Goal: Transaction & Acquisition: Purchase product/service

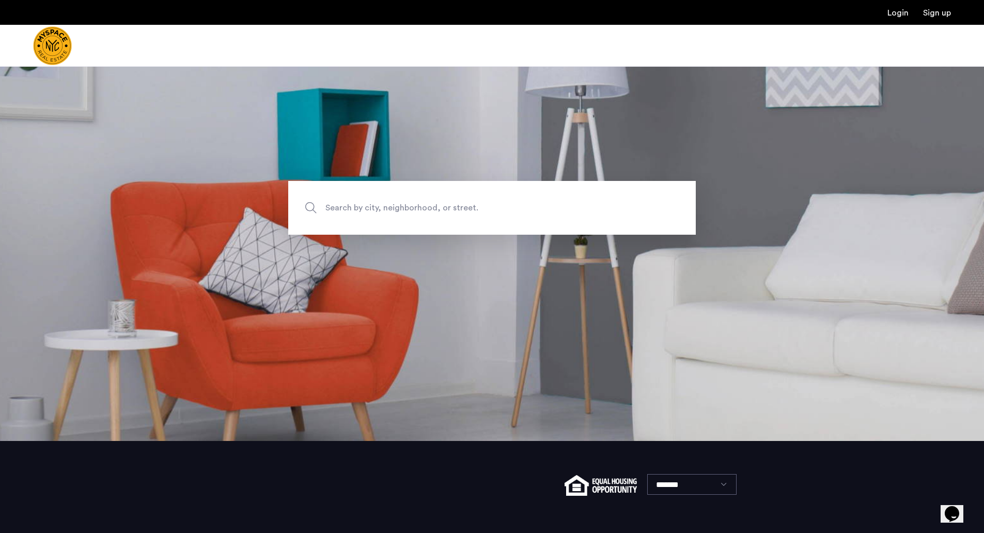
scroll to position [150, 0]
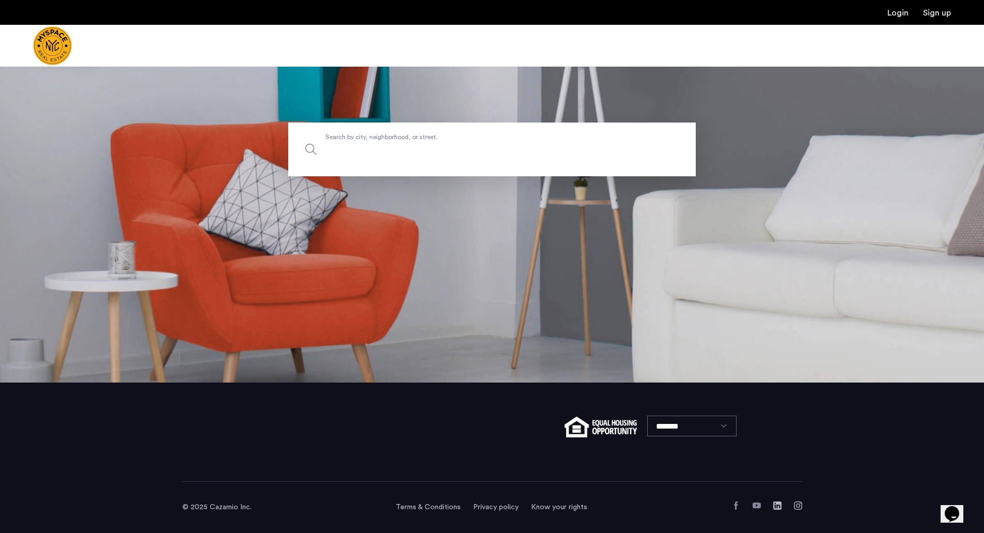
click at [411, 156] on input "Search by city, neighborhood, or street." at bounding box center [492, 149] width 408 height 54
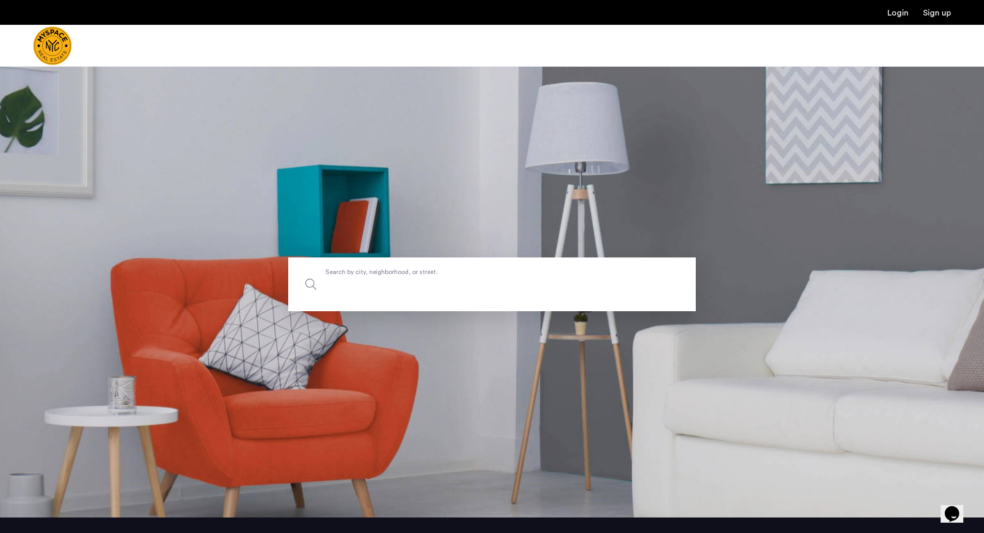
scroll to position [0, 0]
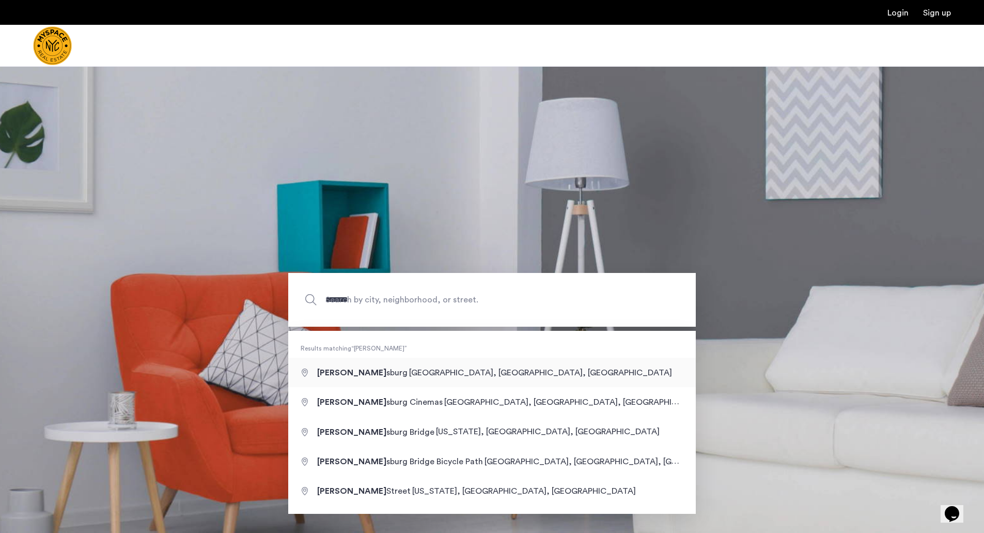
type input "**********"
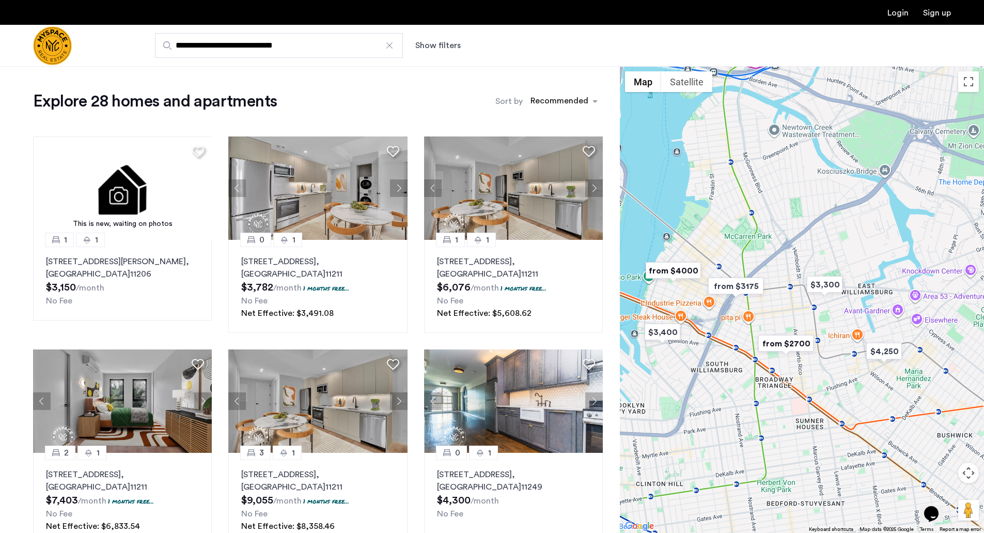
drag, startPoint x: 875, startPoint y: 314, endPoint x: 846, endPoint y: 330, distance: 33.1
click at [846, 330] on div at bounding box center [802, 299] width 364 height 467
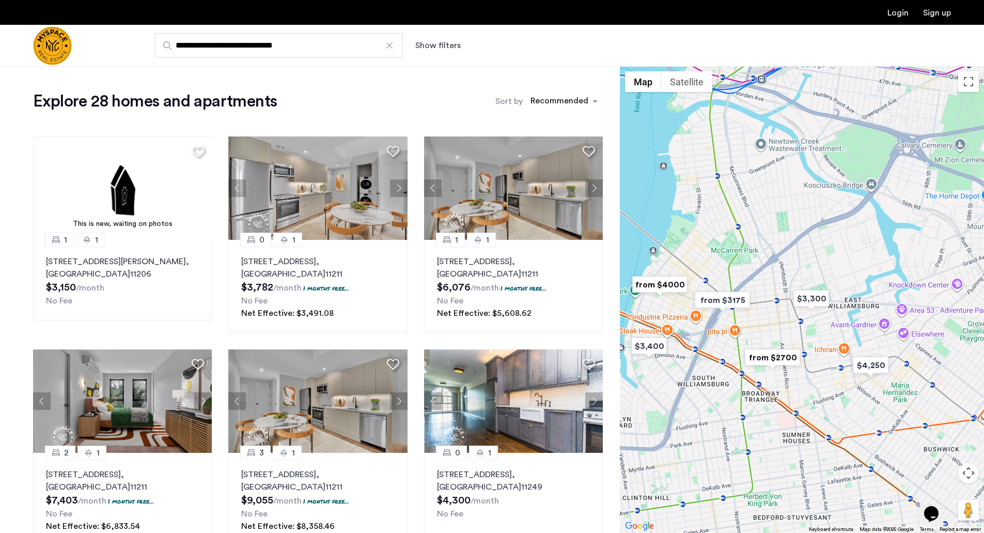
drag, startPoint x: 825, startPoint y: 310, endPoint x: 810, endPoint y: 327, distance: 23.0
click at [810, 327] on div at bounding box center [802, 299] width 364 height 467
click at [804, 291] on img "$3,300" at bounding box center [812, 298] width 44 height 23
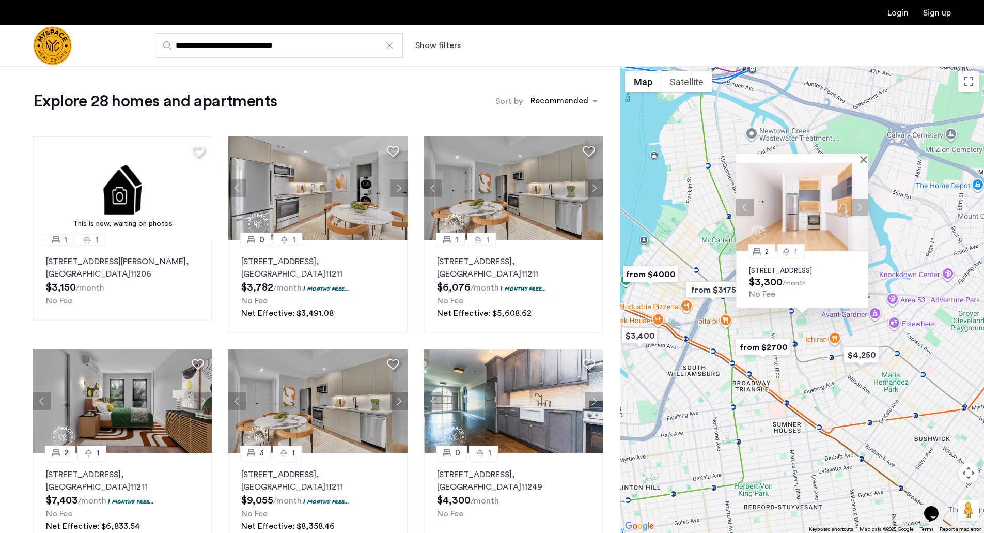
click at [865, 199] on button "Next apartment" at bounding box center [860, 207] width 18 height 18
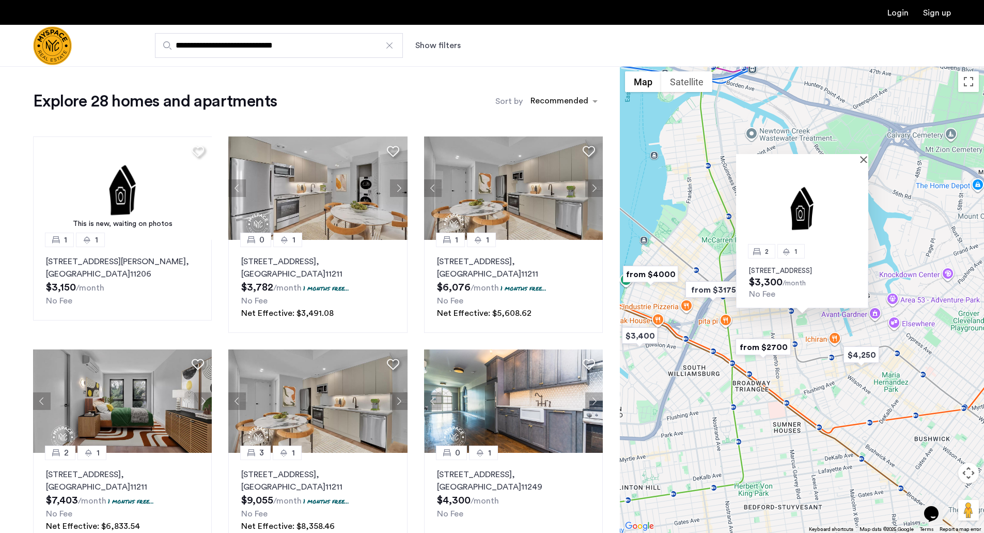
click at [865, 199] on img at bounding box center [802, 207] width 132 height 88
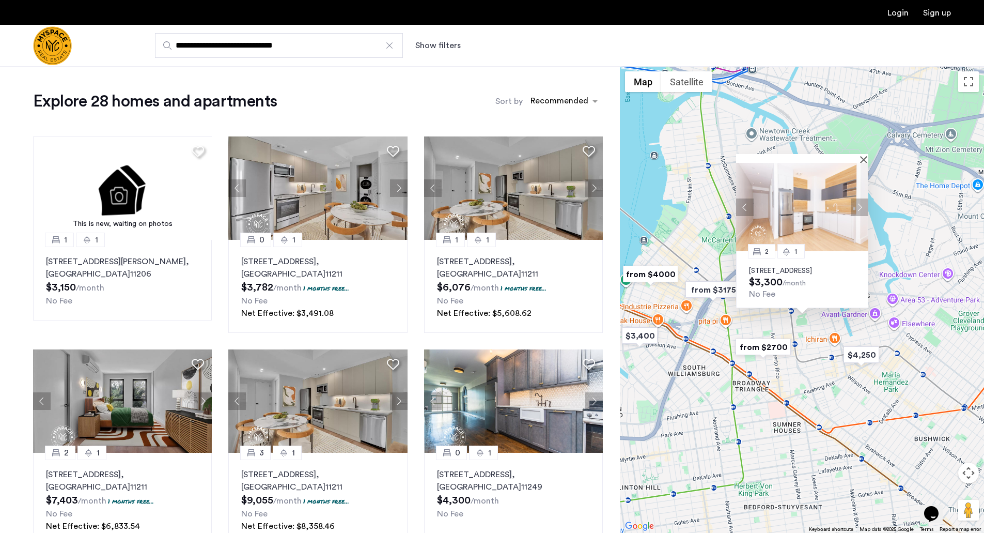
click at [863, 201] on button "Next apartment" at bounding box center [860, 207] width 18 height 18
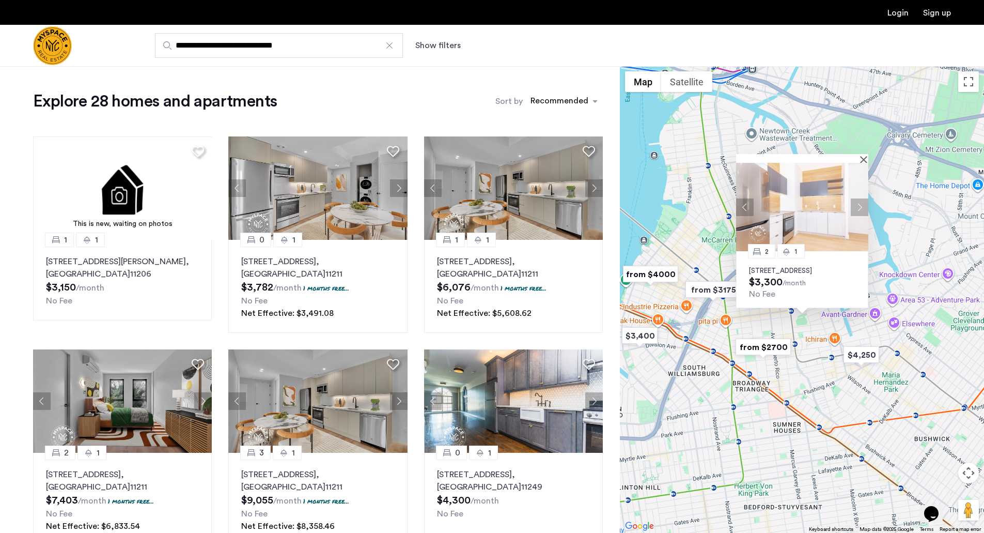
click at [864, 199] on button "Next apartment" at bounding box center [860, 207] width 18 height 18
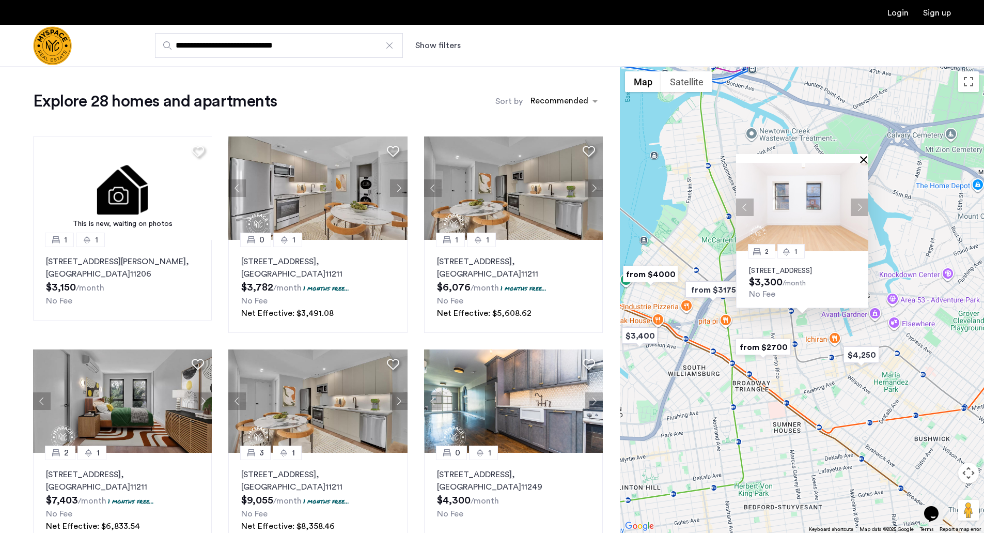
click at [866, 156] on button "Close" at bounding box center [866, 159] width 7 height 7
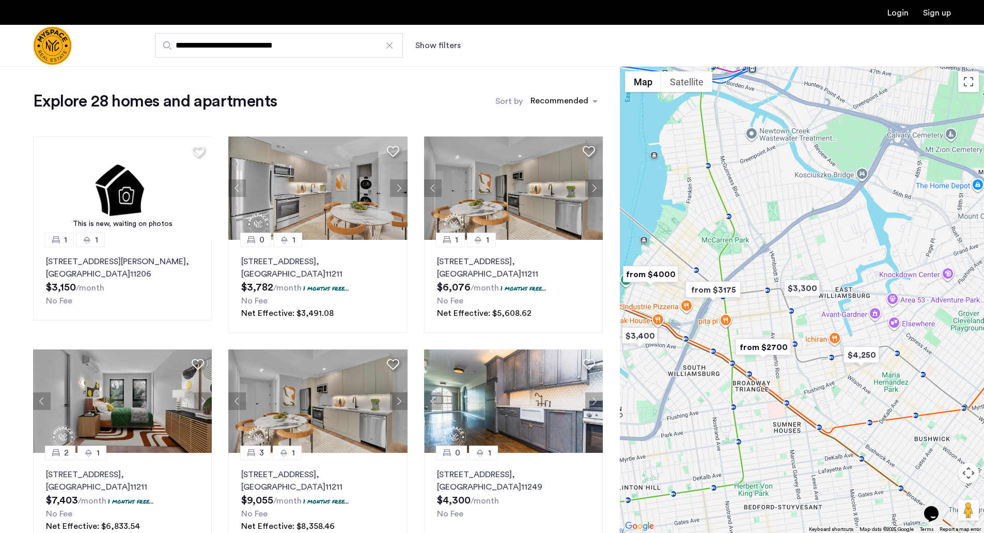
click at [773, 353] on img "from $2700" at bounding box center [764, 346] width 64 height 23
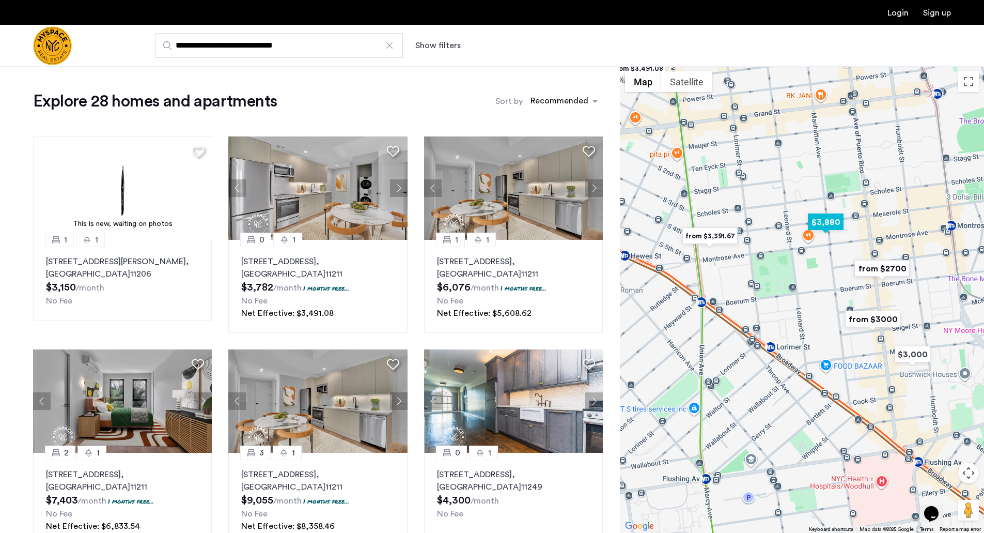
click at [820, 222] on img "$3,880" at bounding box center [826, 221] width 44 height 23
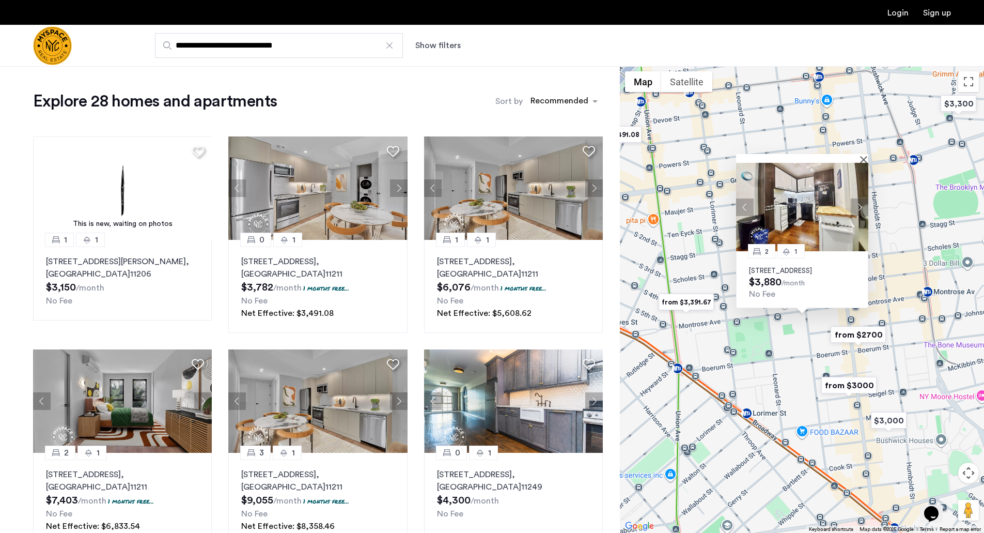
click at [860, 198] on button "Next apartment" at bounding box center [860, 207] width 18 height 18
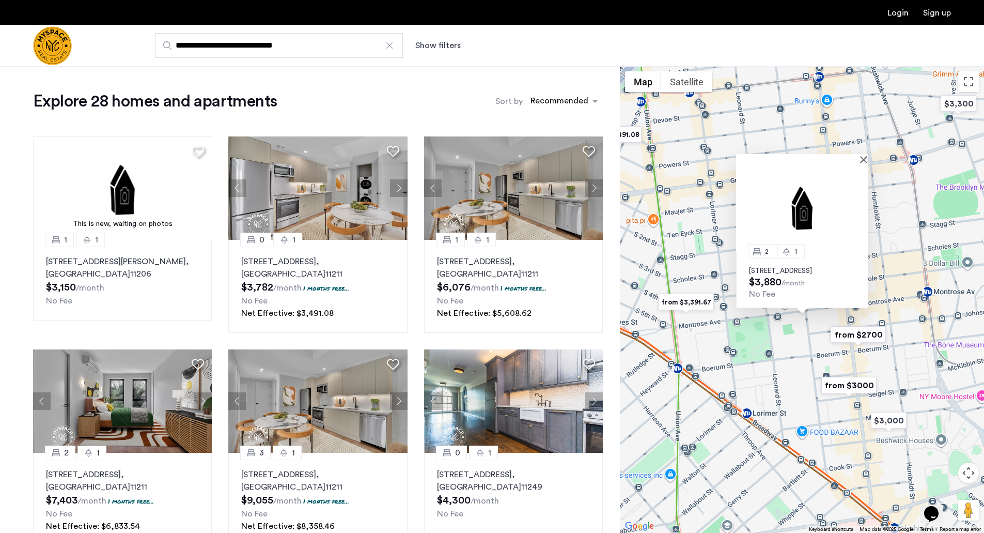
click at [860, 197] on img at bounding box center [802, 207] width 132 height 88
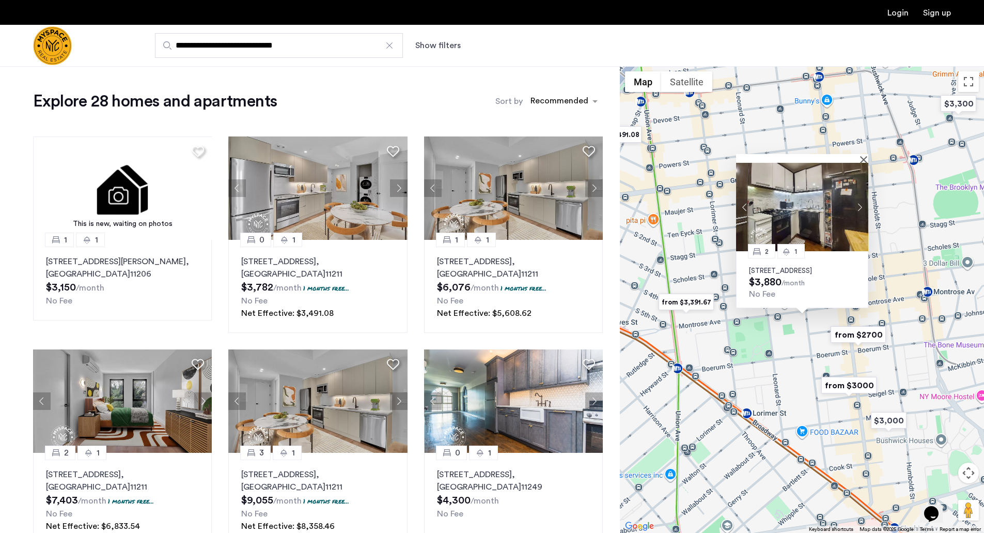
click at [860, 198] on button "Next apartment" at bounding box center [860, 207] width 18 height 18
click at [863, 199] on button "Next apartment" at bounding box center [860, 207] width 18 height 18
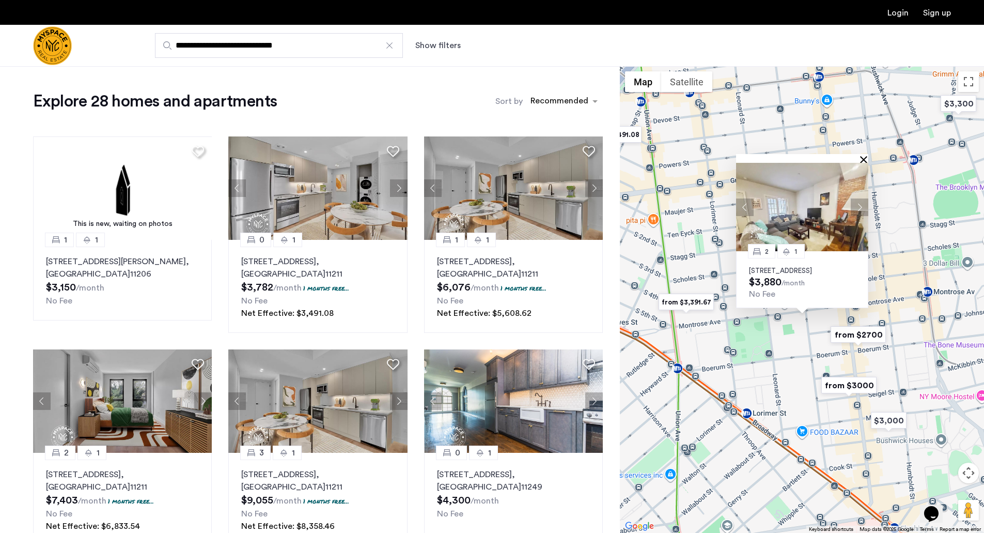
click at [865, 156] on button "Close" at bounding box center [866, 159] width 7 height 7
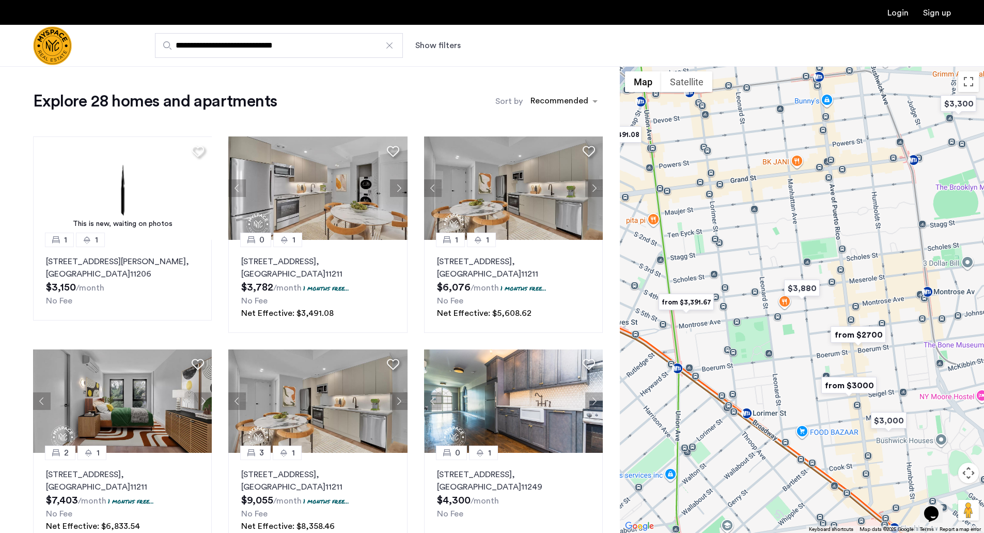
click at [695, 303] on img "from $3,391.67" at bounding box center [687, 301] width 64 height 23
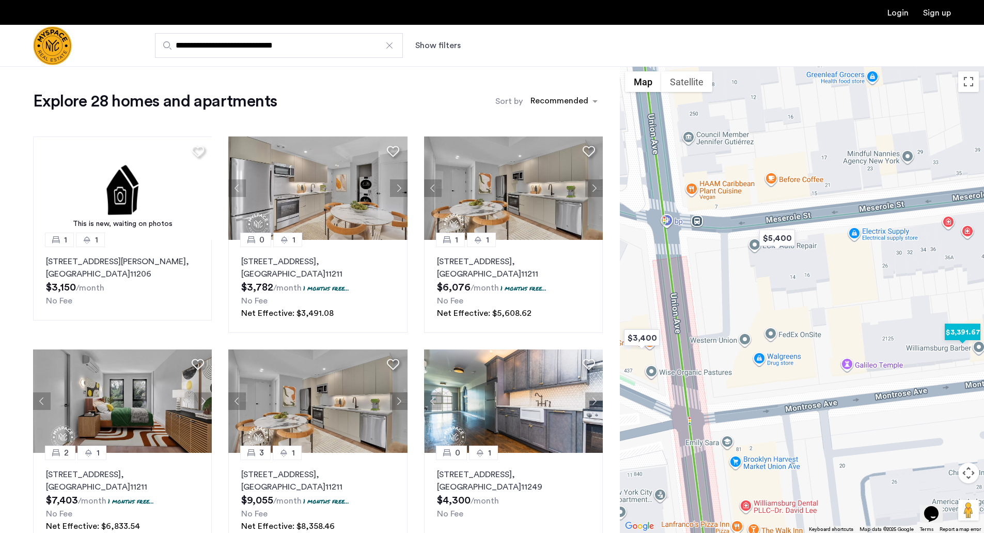
click at [957, 329] on img "$3,391.67" at bounding box center [963, 331] width 44 height 23
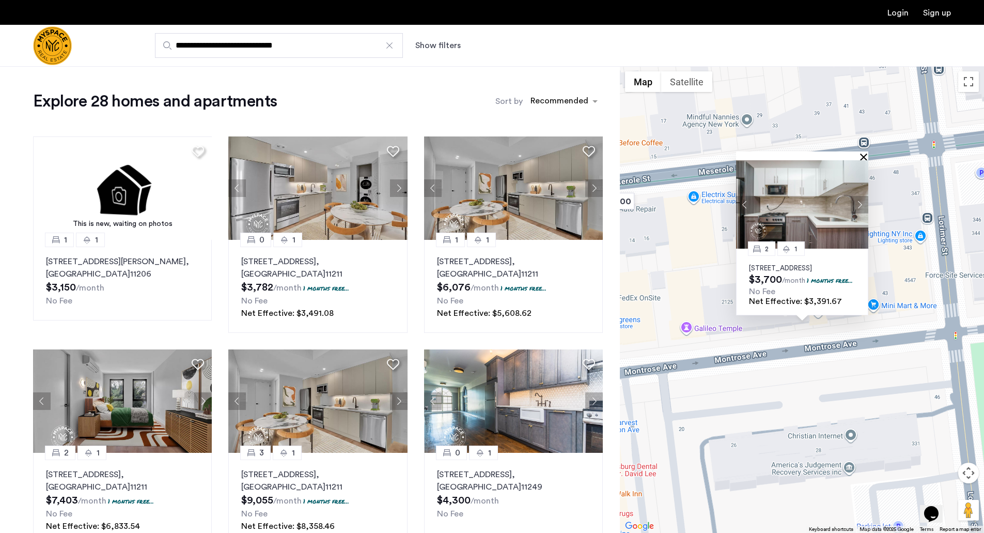
click at [863, 153] on button "Close" at bounding box center [866, 156] width 7 height 7
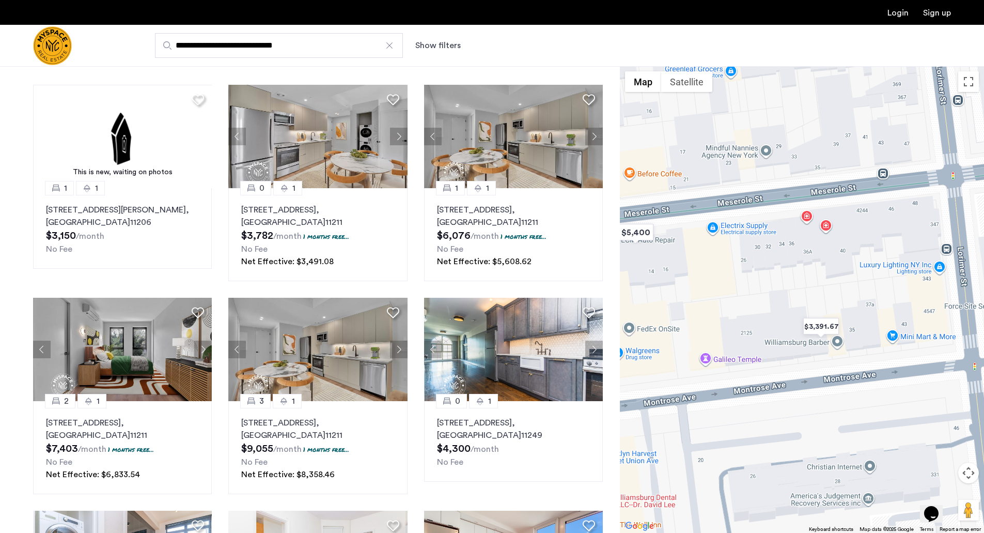
drag, startPoint x: 851, startPoint y: 251, endPoint x: 871, endPoint y: 284, distance: 38.3
click at [871, 284] on div at bounding box center [802, 299] width 364 height 467
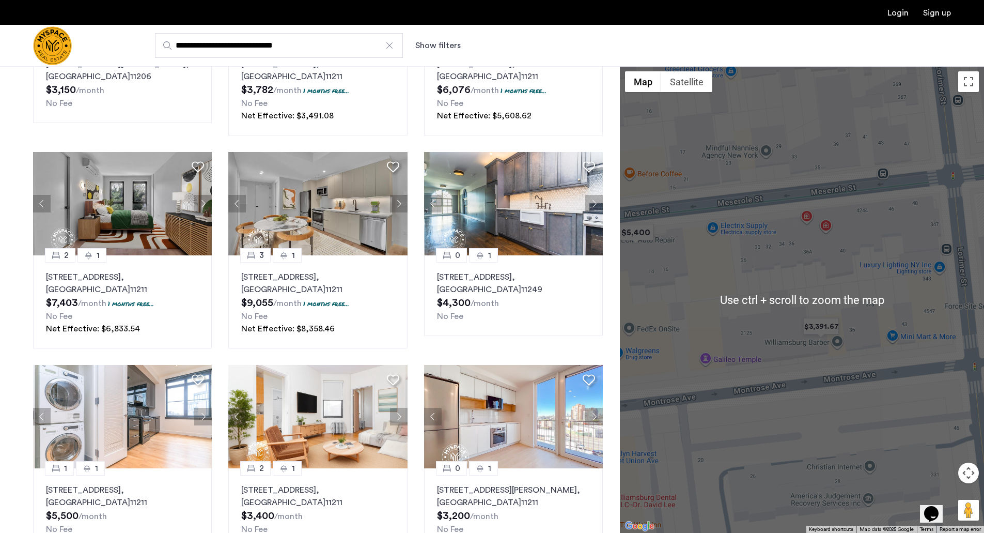
scroll to position [52, 0]
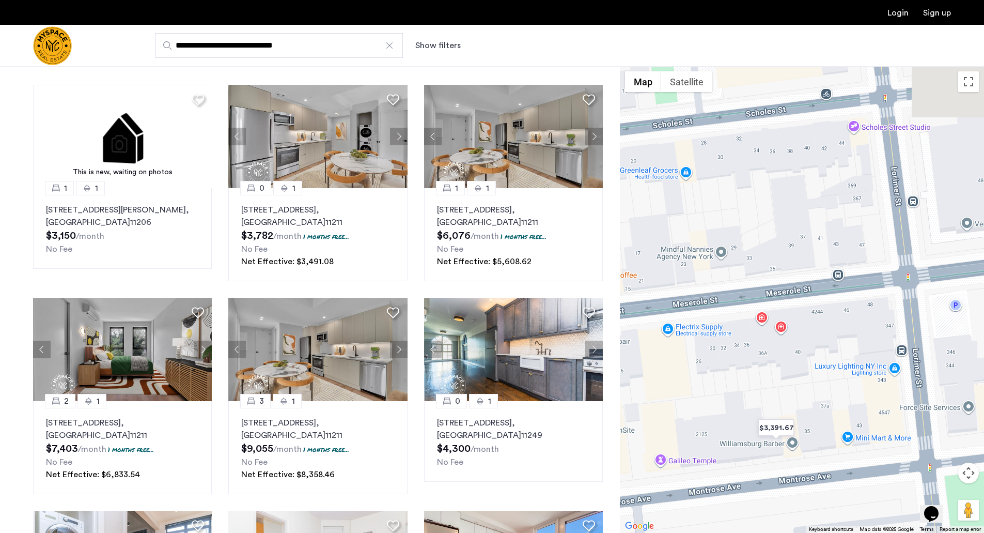
drag, startPoint x: 808, startPoint y: 338, endPoint x: 614, endPoint y: 447, distance: 222.6
click at [608, 454] on div "Explore 28 homes and apartments Sort by Recommended This is new, waiting on pho…" at bounding box center [492, 497] width 984 height 967
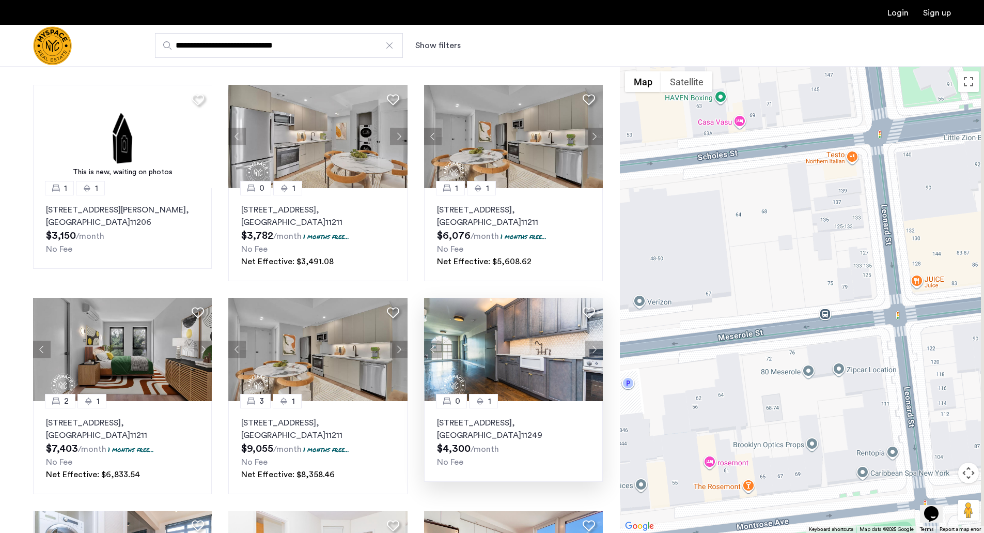
drag, startPoint x: 813, startPoint y: 239, endPoint x: 566, endPoint y: 333, distance: 264.1
click at [566, 333] on div "Explore 28 homes and apartments Sort by Recommended This is new, waiting on pho…" at bounding box center [492, 497] width 984 height 967
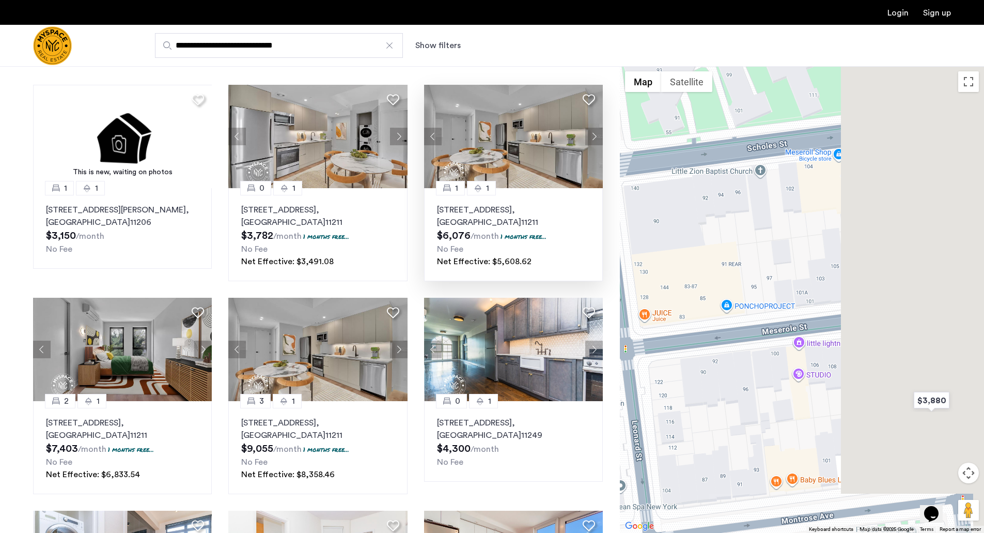
drag, startPoint x: 818, startPoint y: 224, endPoint x: 601, endPoint y: 229, distance: 217.1
click at [592, 229] on div "Explore 28 homes and apartments Sort by Recommended This is new, waiting on pho…" at bounding box center [492, 497] width 984 height 967
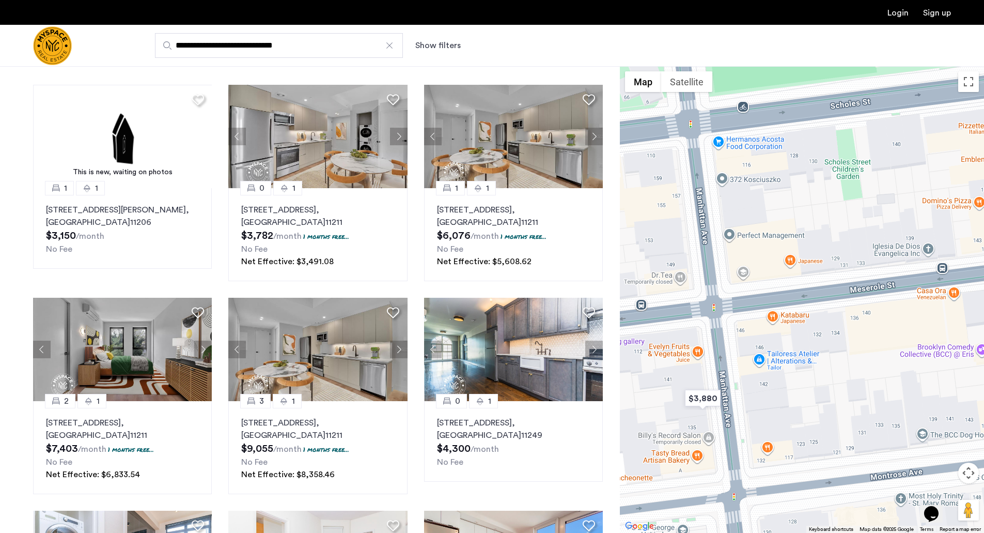
drag, startPoint x: 842, startPoint y: 224, endPoint x: 686, endPoint y: 219, distance: 156.2
click at [686, 219] on div at bounding box center [802, 299] width 364 height 467
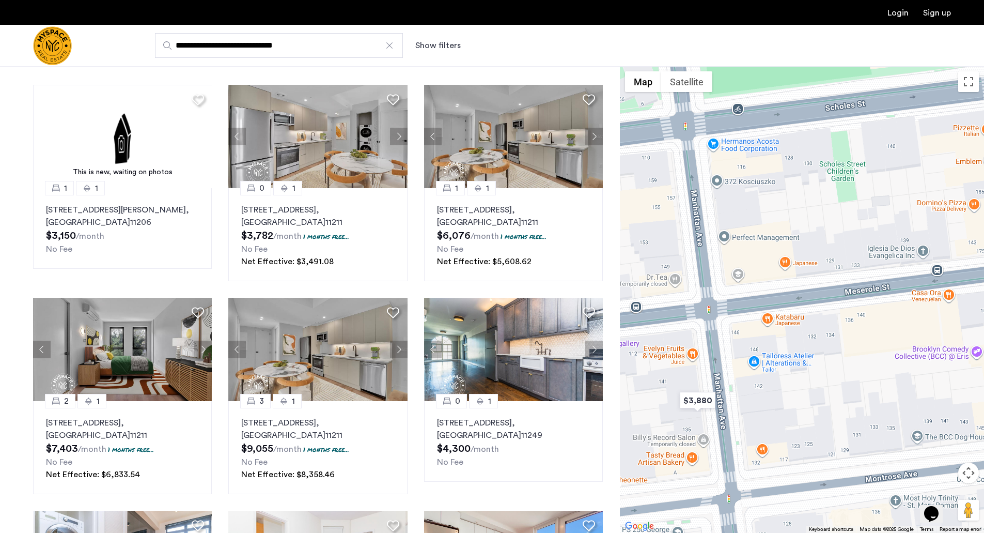
drag, startPoint x: 857, startPoint y: 211, endPoint x: 789, endPoint y: 227, distance: 69.6
click at [789, 227] on div at bounding box center [802, 299] width 364 height 467
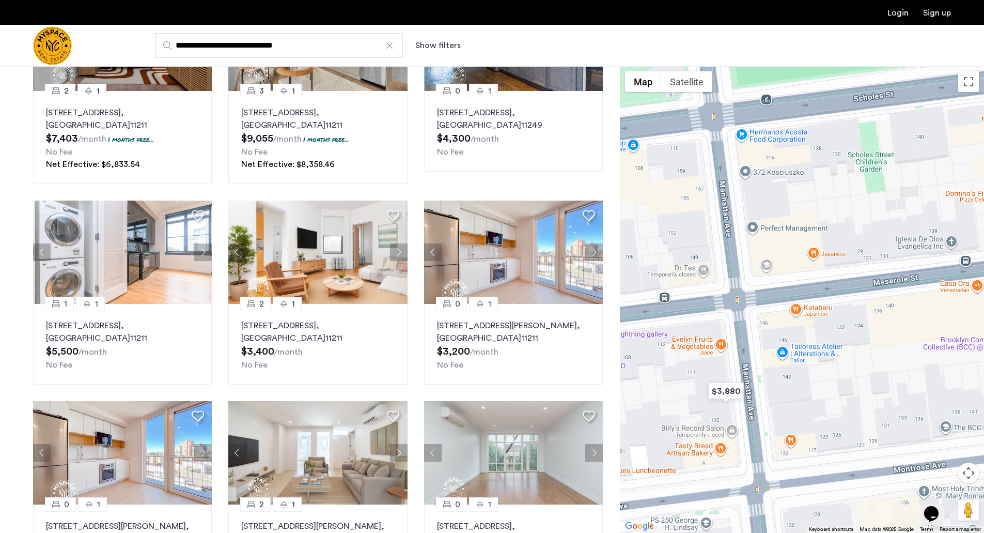
drag, startPoint x: 806, startPoint y: 356, endPoint x: 915, endPoint y: 304, distance: 120.7
click at [915, 306] on div at bounding box center [802, 299] width 364 height 467
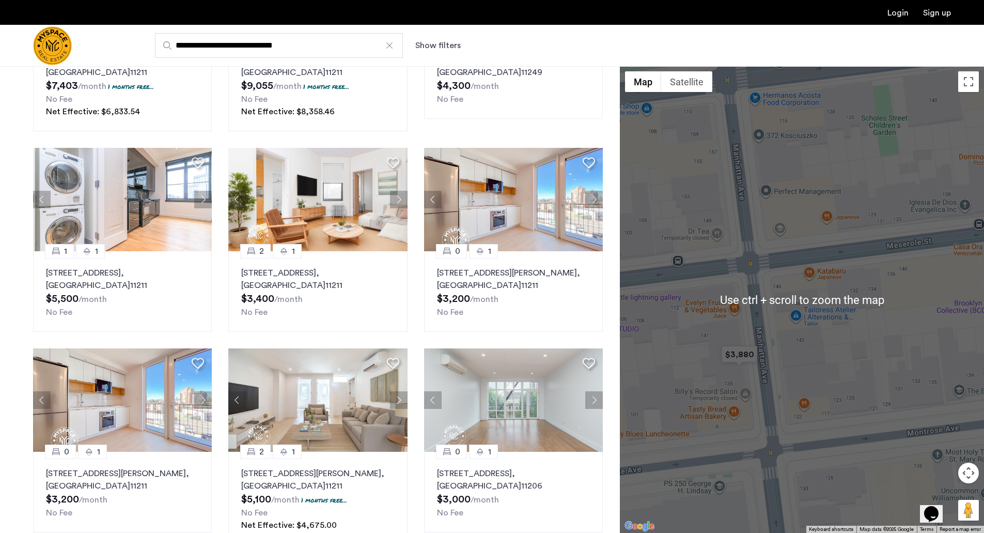
scroll to position [393, 0]
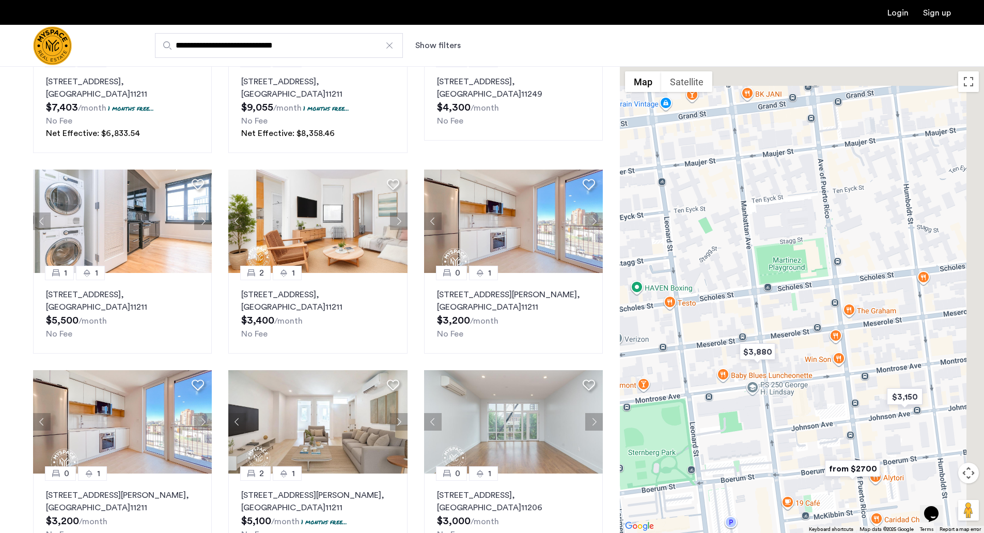
drag, startPoint x: 840, startPoint y: 327, endPoint x: 798, endPoint y: 371, distance: 60.7
click at [798, 371] on div at bounding box center [802, 299] width 364 height 467
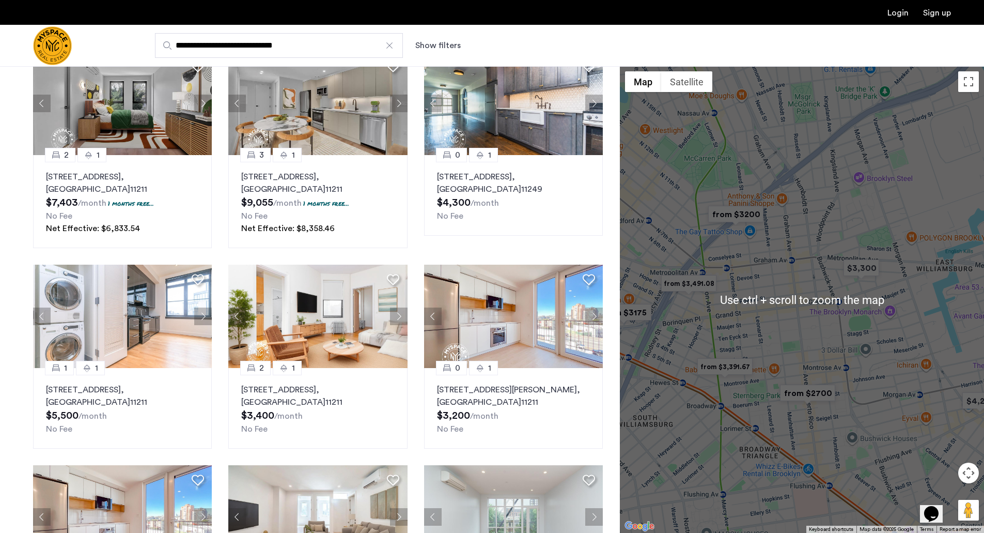
scroll to position [289, 0]
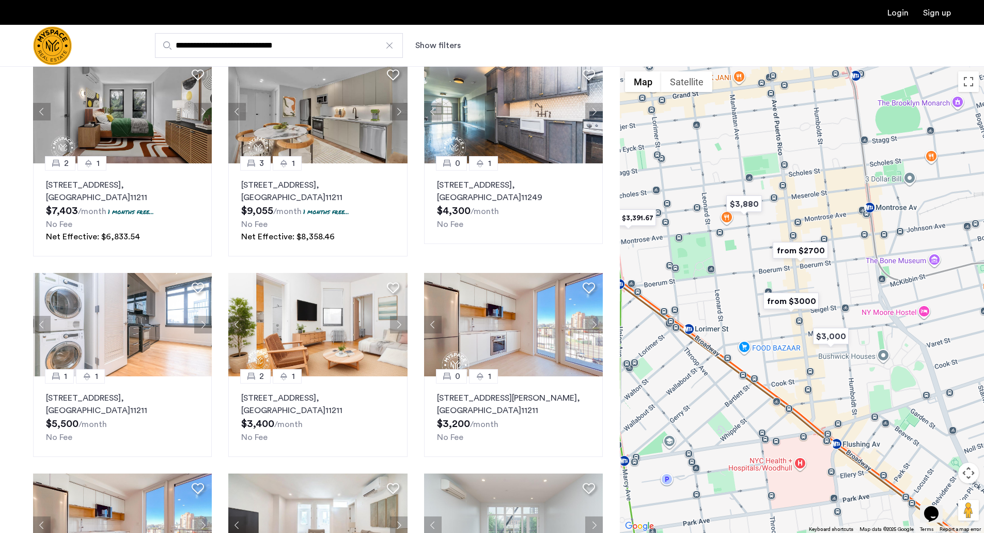
drag, startPoint x: 868, startPoint y: 414, endPoint x: 833, endPoint y: 237, distance: 180.7
click at [834, 235] on div at bounding box center [802, 299] width 364 height 467
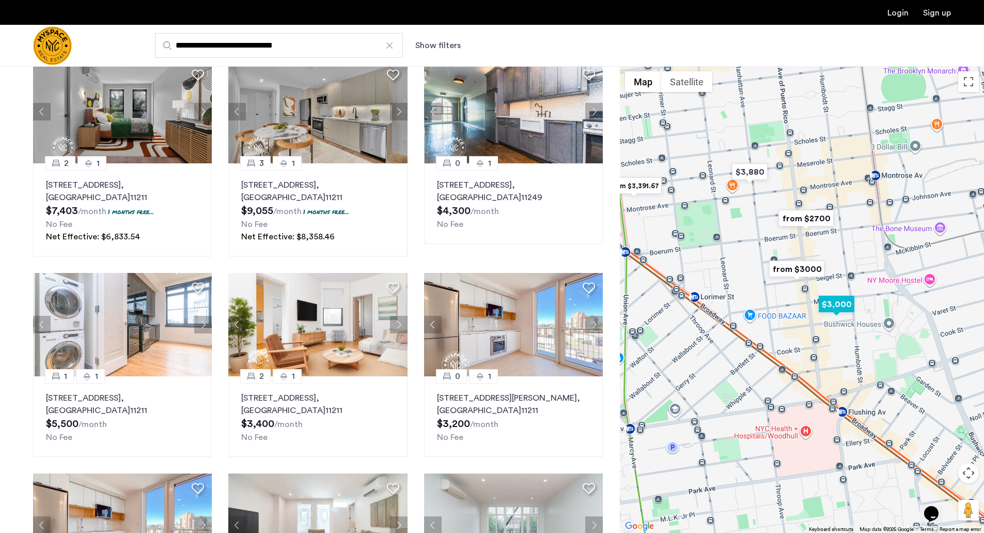
click at [841, 301] on img "$3,000" at bounding box center [837, 304] width 44 height 23
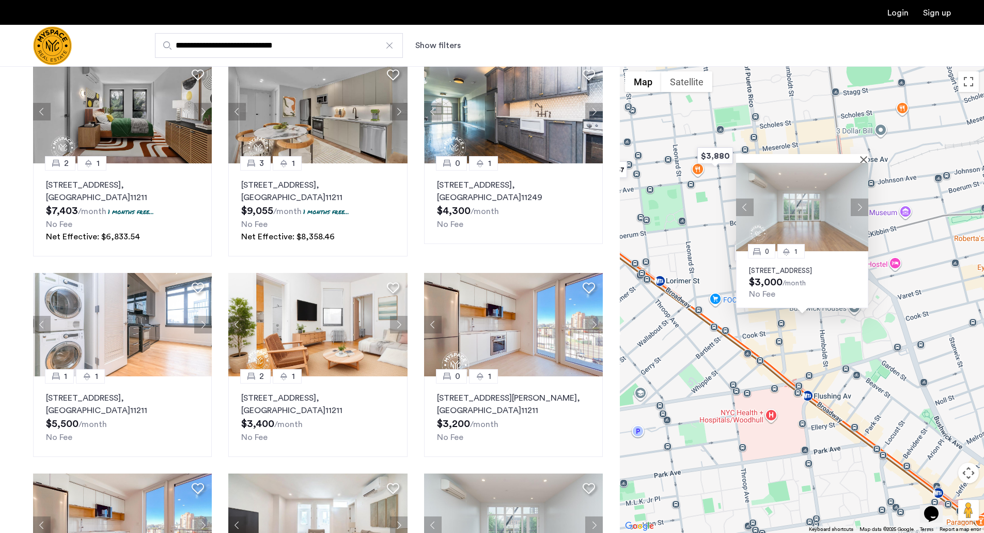
click at [860, 201] on button "Next apartment" at bounding box center [860, 207] width 18 height 18
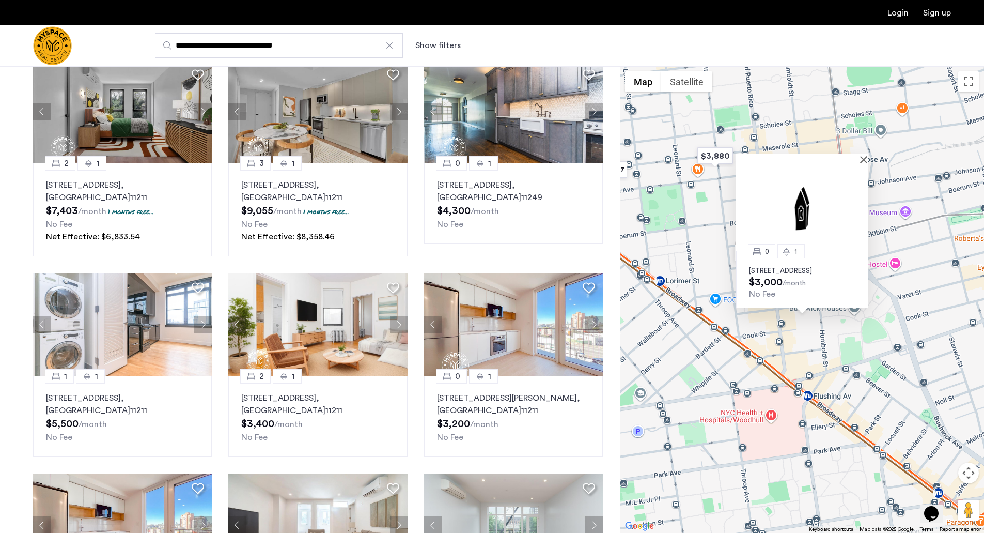
click at [860, 201] on img at bounding box center [802, 207] width 132 height 88
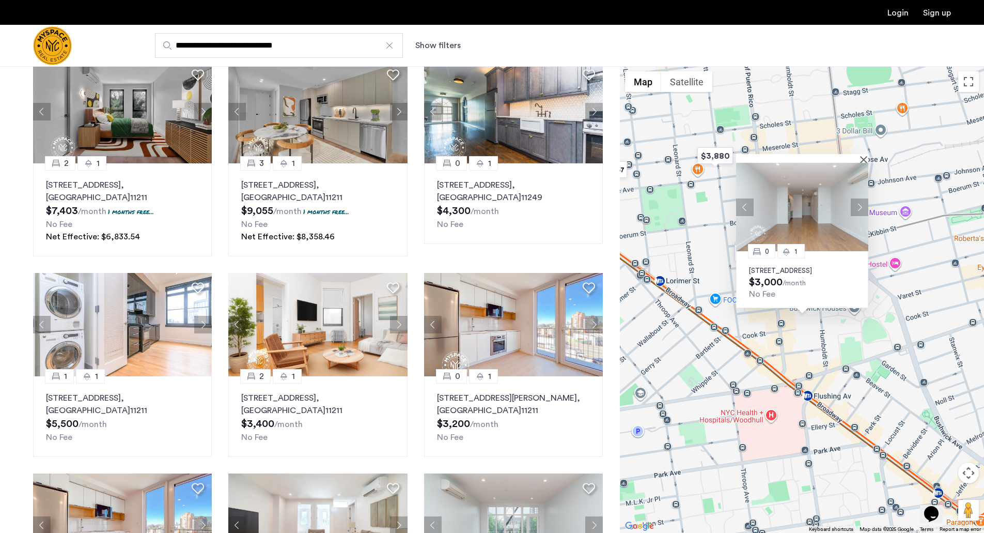
click at [857, 199] on button "Next apartment" at bounding box center [860, 207] width 18 height 18
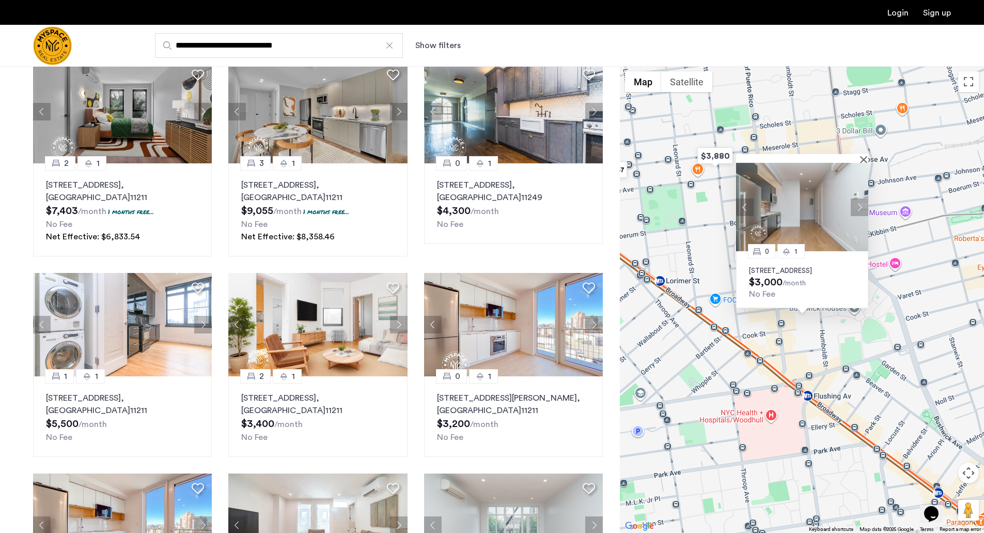
click at [857, 199] on button "Next apartment" at bounding box center [860, 207] width 18 height 18
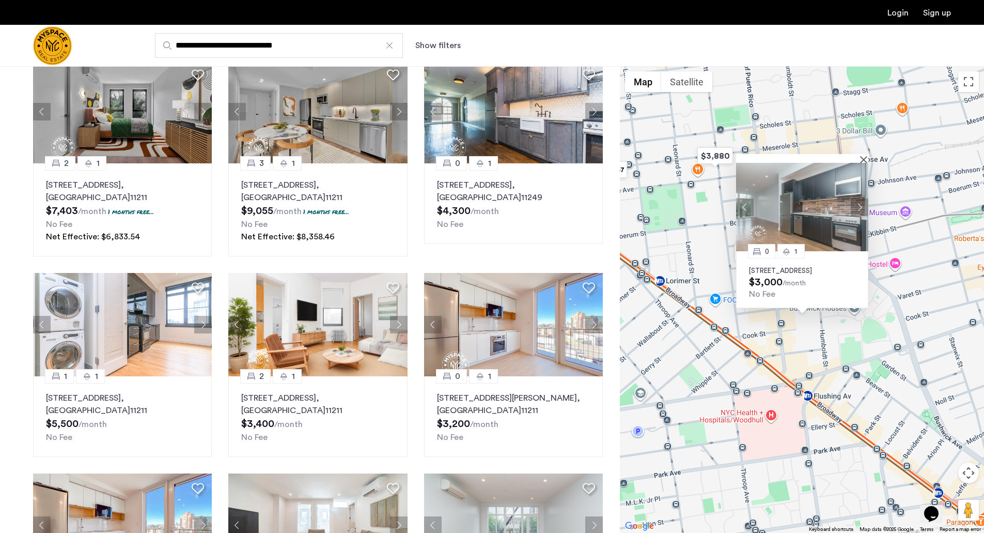
click at [857, 199] on button "Next apartment" at bounding box center [860, 207] width 18 height 18
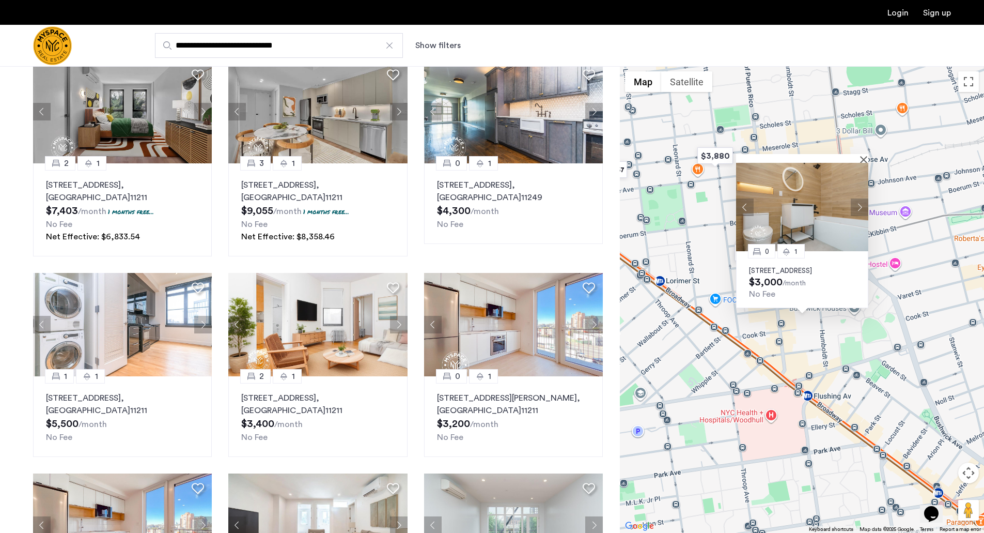
click at [857, 199] on button "Next apartment" at bounding box center [860, 207] width 18 height 18
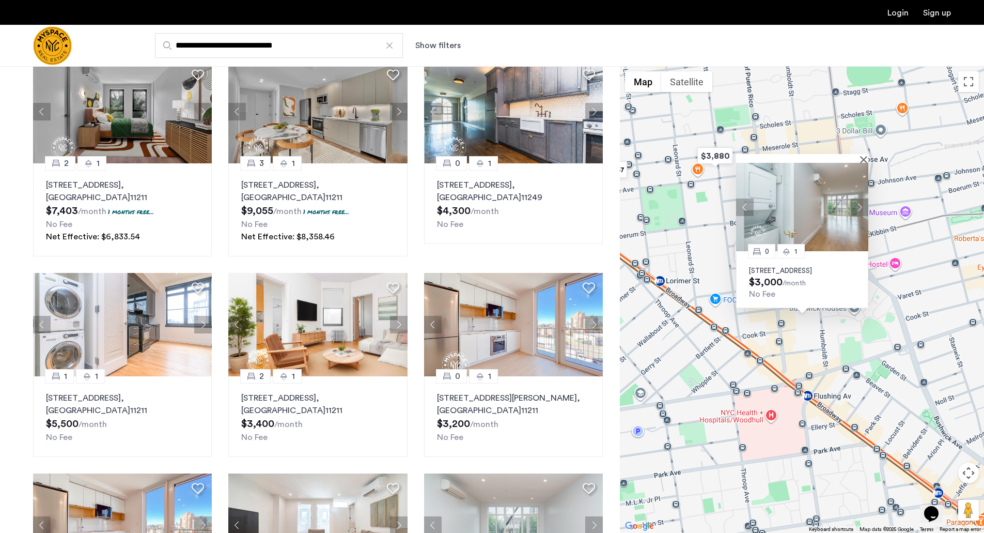
click at [861, 201] on button "Next apartment" at bounding box center [860, 207] width 18 height 18
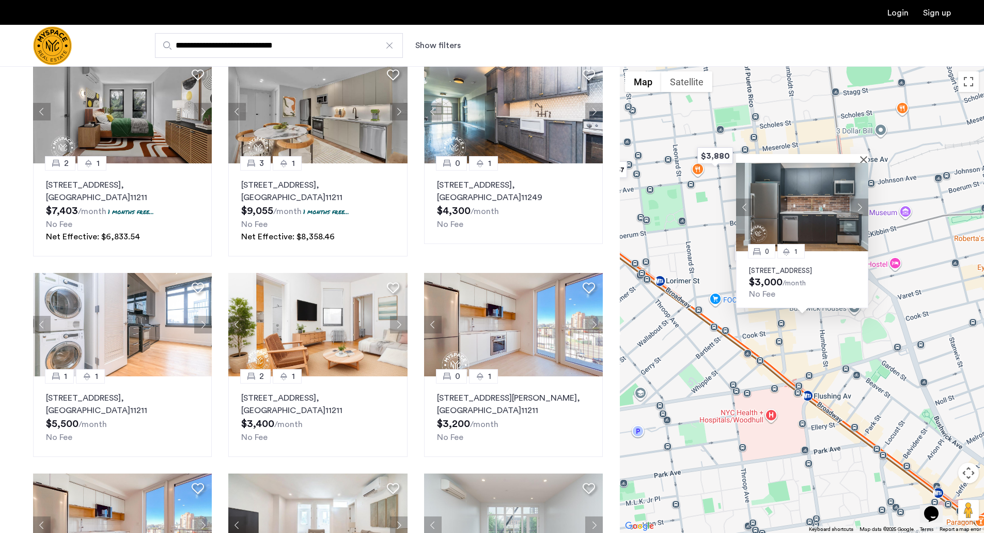
click at [861, 201] on button "Next apartment" at bounding box center [860, 207] width 18 height 18
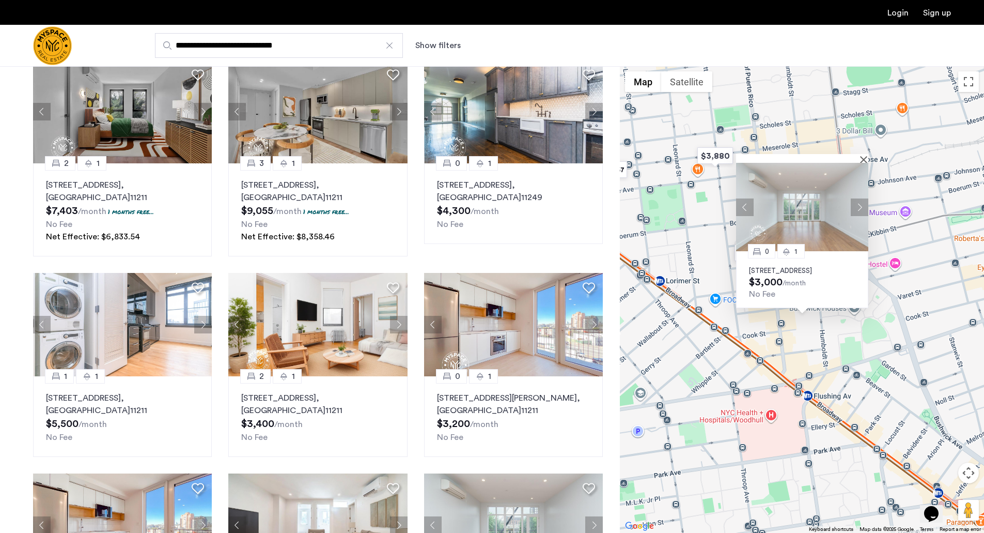
click at [861, 201] on button "Next apartment" at bounding box center [860, 207] width 18 height 18
click at [864, 156] on button "Close" at bounding box center [866, 159] width 7 height 7
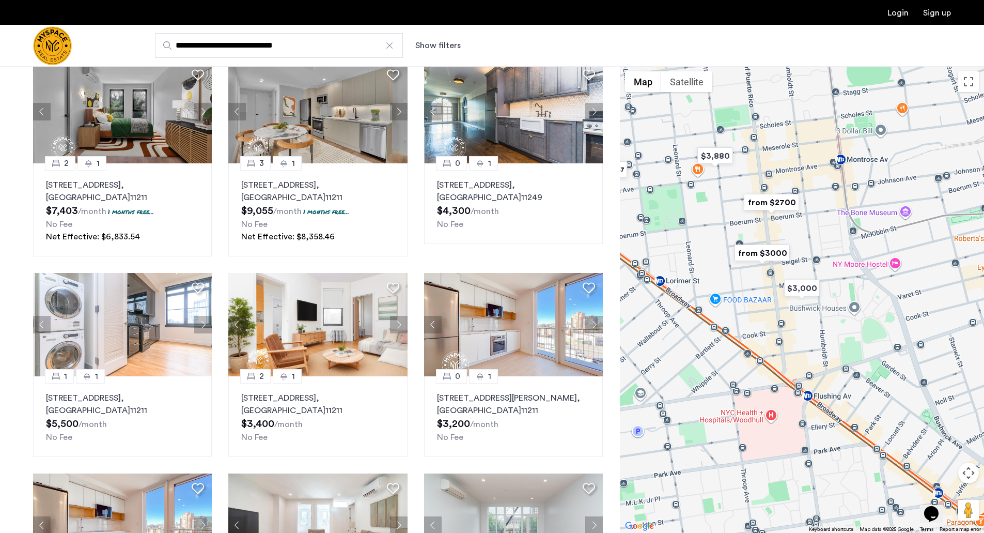
click at [441, 43] on button "Show filters" at bounding box center [437, 45] width 45 height 12
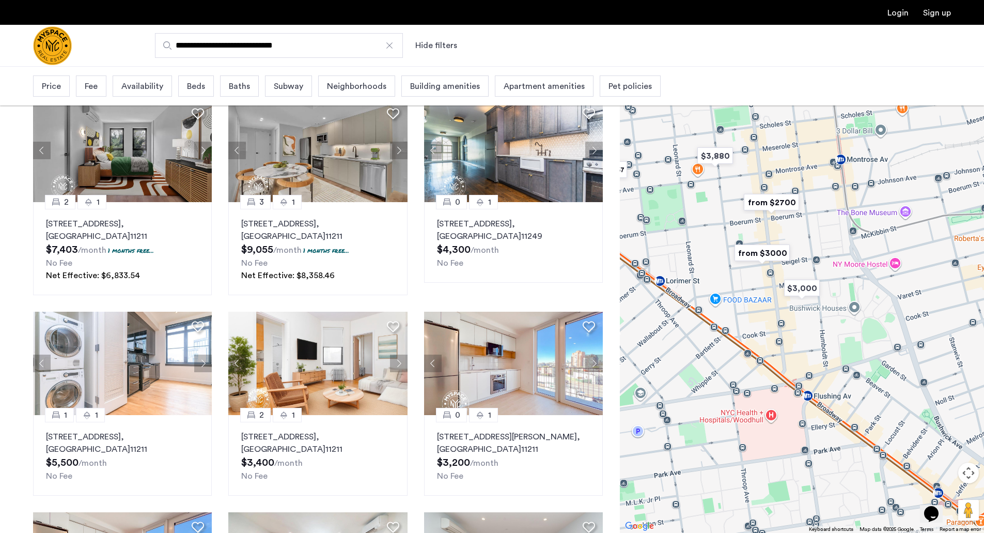
click at [195, 90] on span "Beds" at bounding box center [196, 86] width 18 height 12
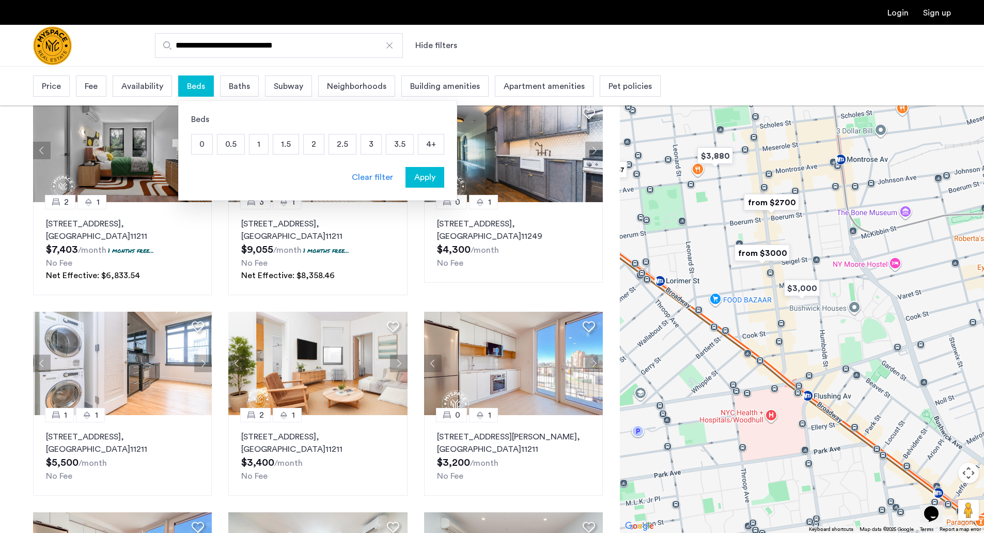
click at [227, 85] on div "Baths" at bounding box center [239, 85] width 39 height 21
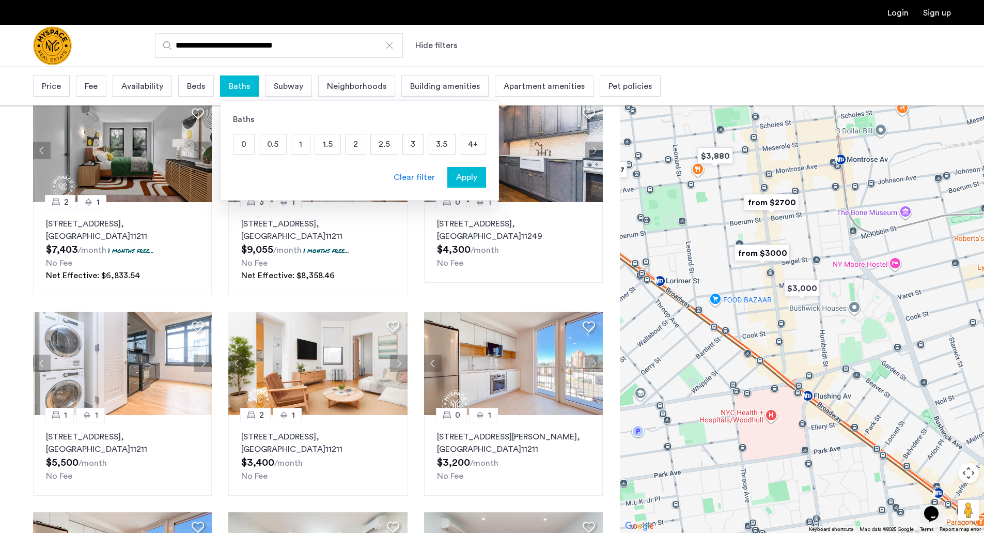
click at [192, 81] on span "Beds" at bounding box center [196, 86] width 18 height 12
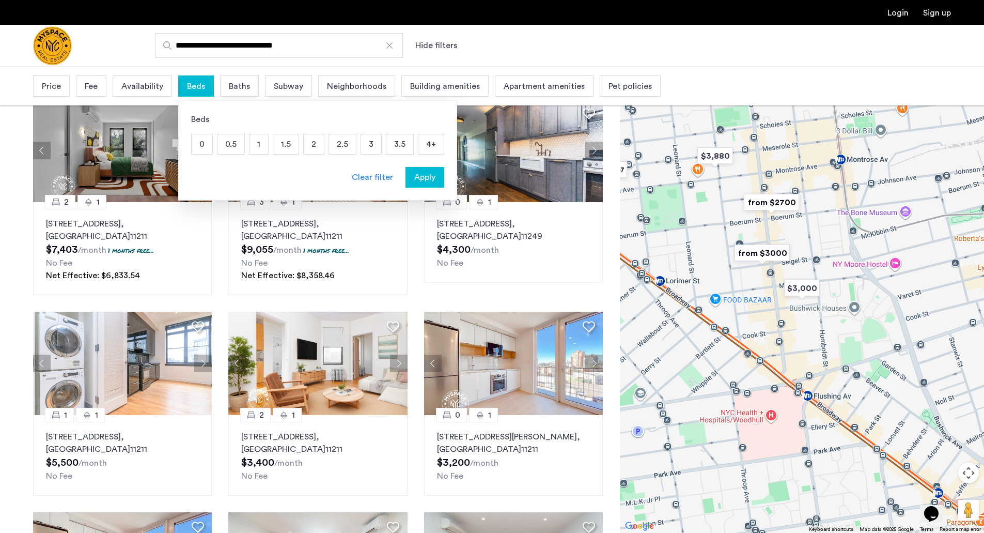
click at [315, 141] on p "2" at bounding box center [314, 144] width 20 height 20
click at [433, 168] on button "Apply" at bounding box center [425, 177] width 39 height 21
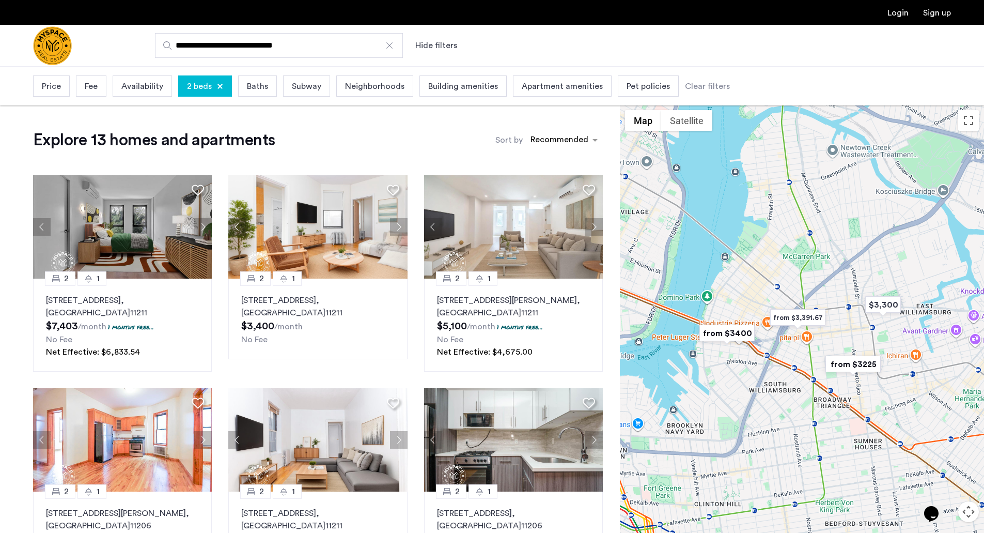
click at [867, 365] on img "from $3225" at bounding box center [854, 363] width 64 height 23
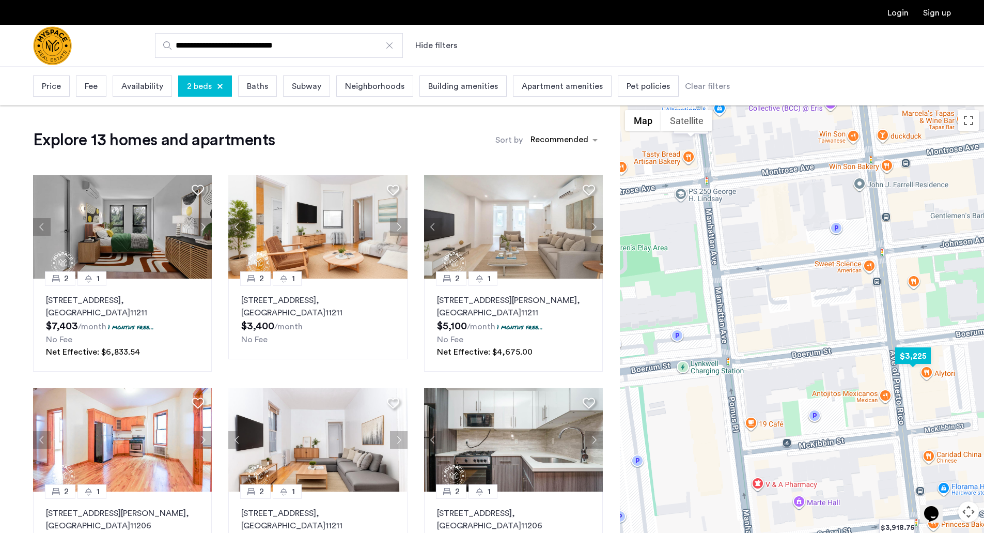
click at [906, 359] on img "$3,225" at bounding box center [913, 355] width 44 height 23
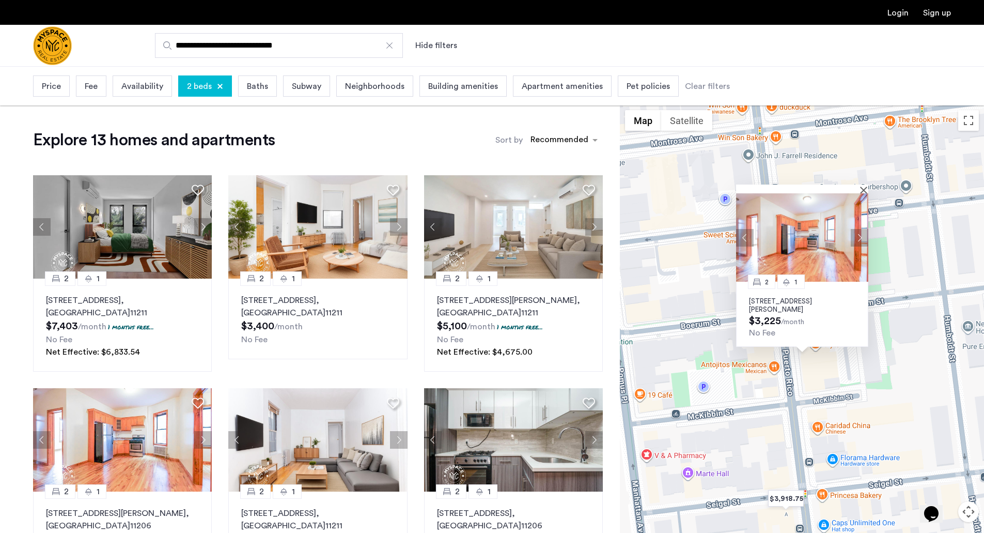
click at [860, 236] on button "Next apartment" at bounding box center [860, 237] width 18 height 18
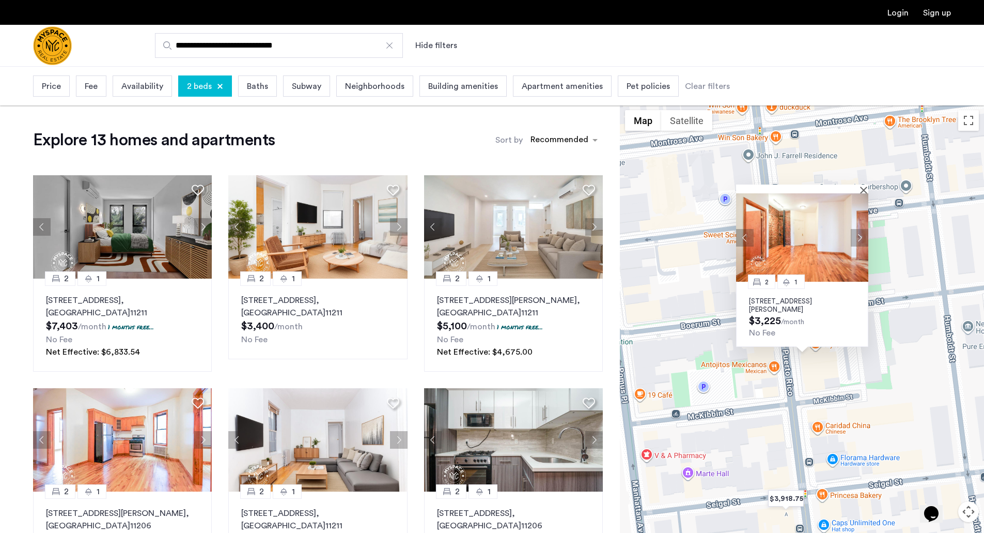
click at [860, 236] on button "Next apartment" at bounding box center [860, 237] width 18 height 18
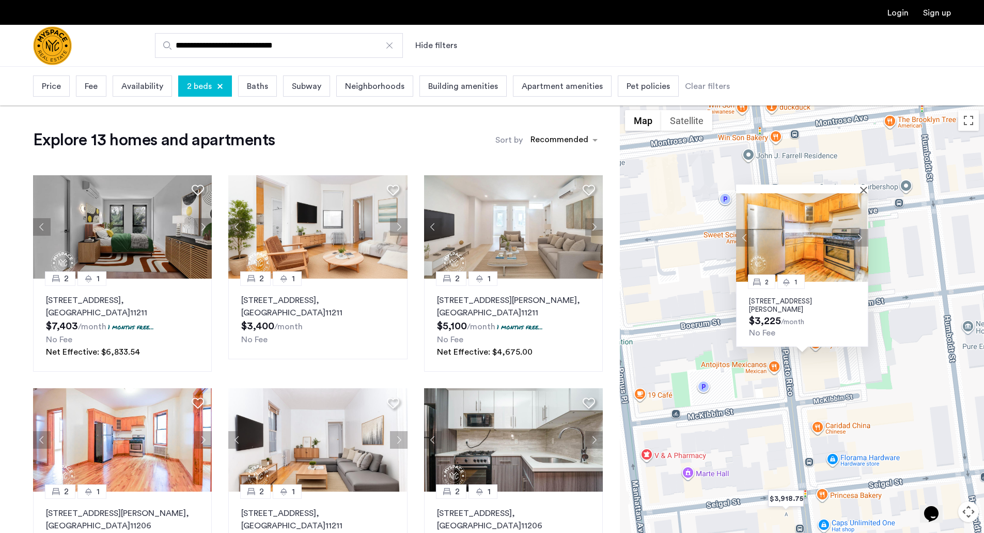
click at [860, 236] on button "Next apartment" at bounding box center [860, 237] width 18 height 18
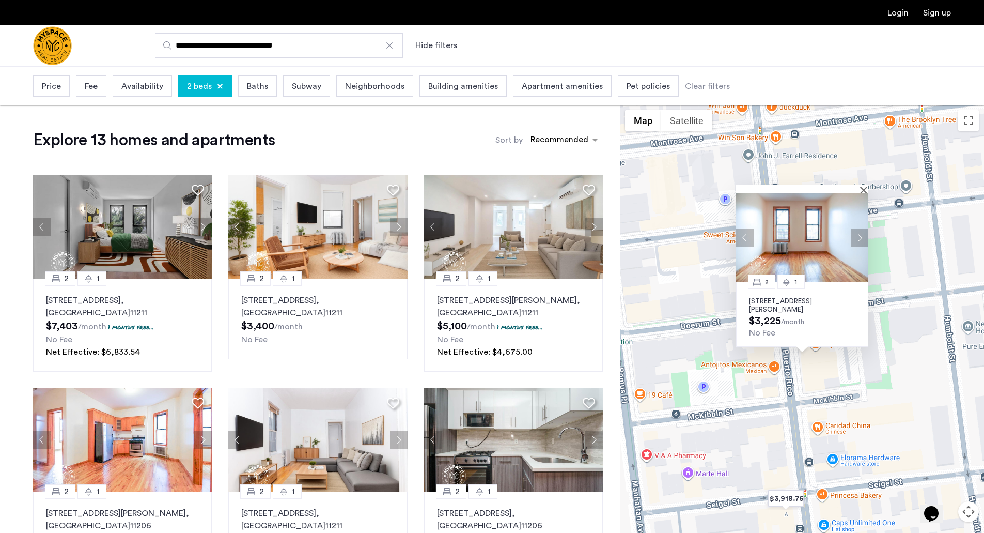
click at [854, 236] on button "Next apartment" at bounding box center [860, 237] width 18 height 18
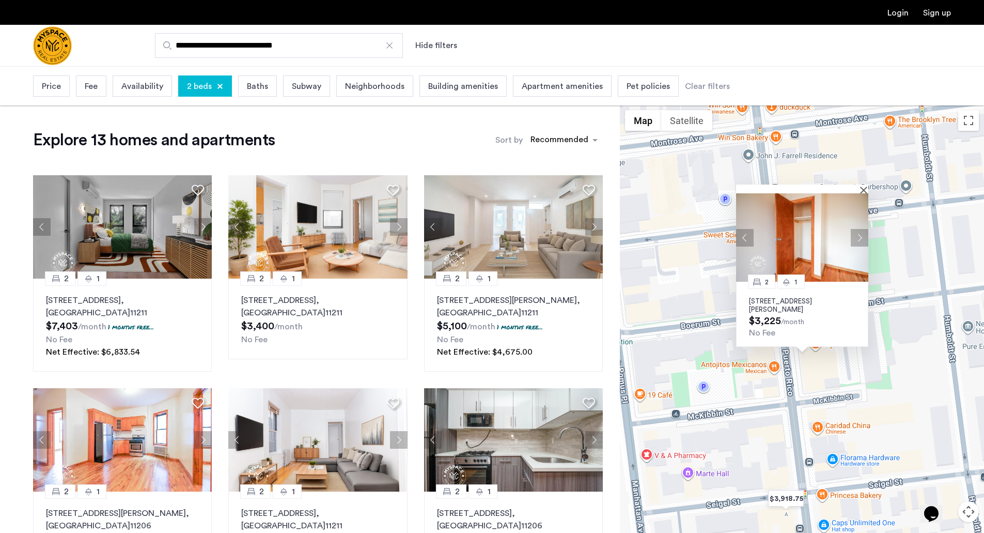
click at [854, 236] on button "Next apartment" at bounding box center [860, 237] width 18 height 18
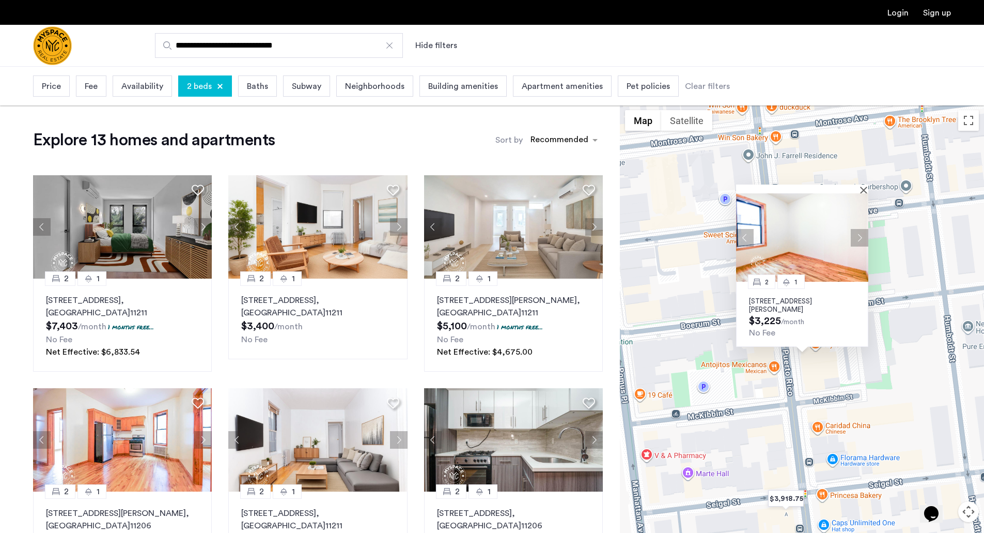
click at [855, 236] on button "Next apartment" at bounding box center [860, 237] width 18 height 18
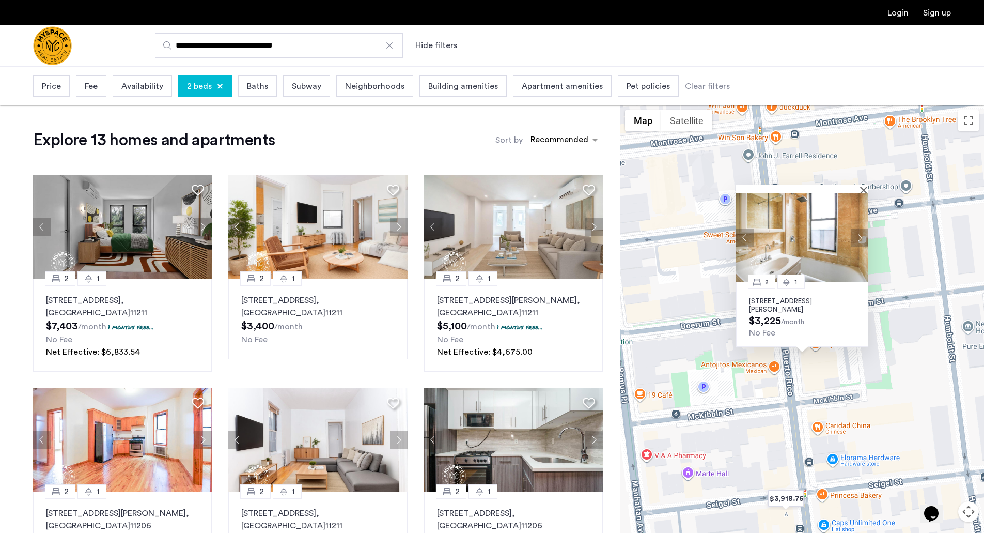
click at [809, 247] on img at bounding box center [802, 237] width 132 height 88
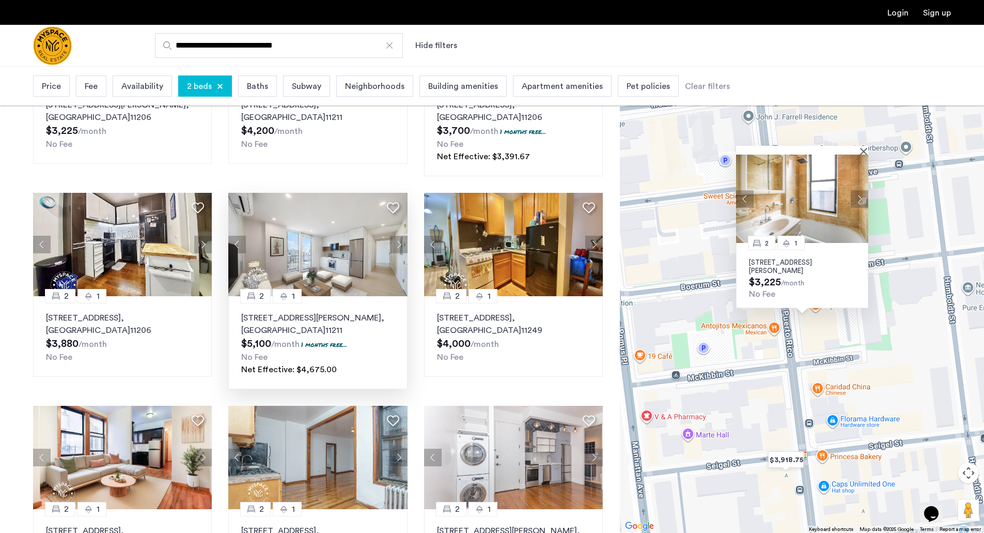
scroll to position [413, 0]
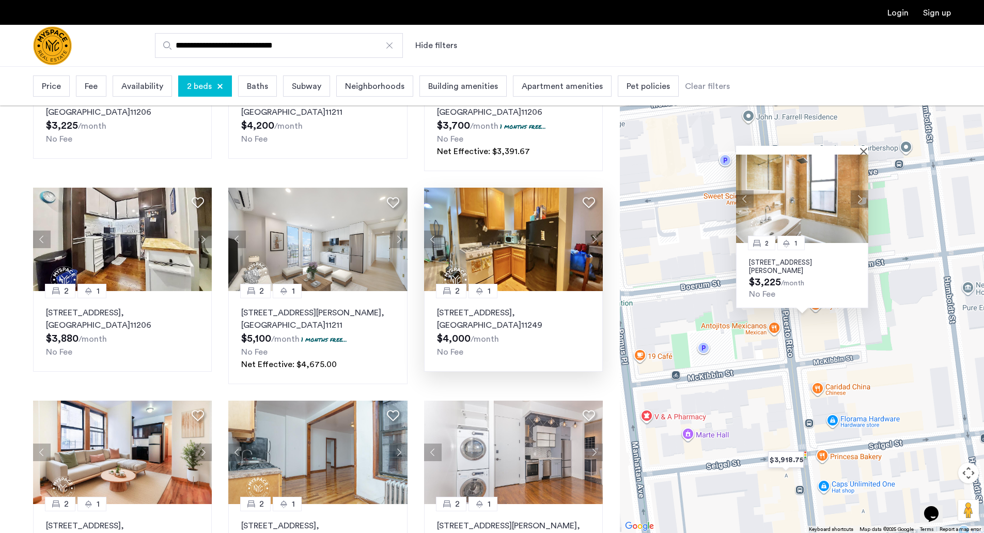
click at [589, 242] on button "Next apartment" at bounding box center [595, 239] width 18 height 18
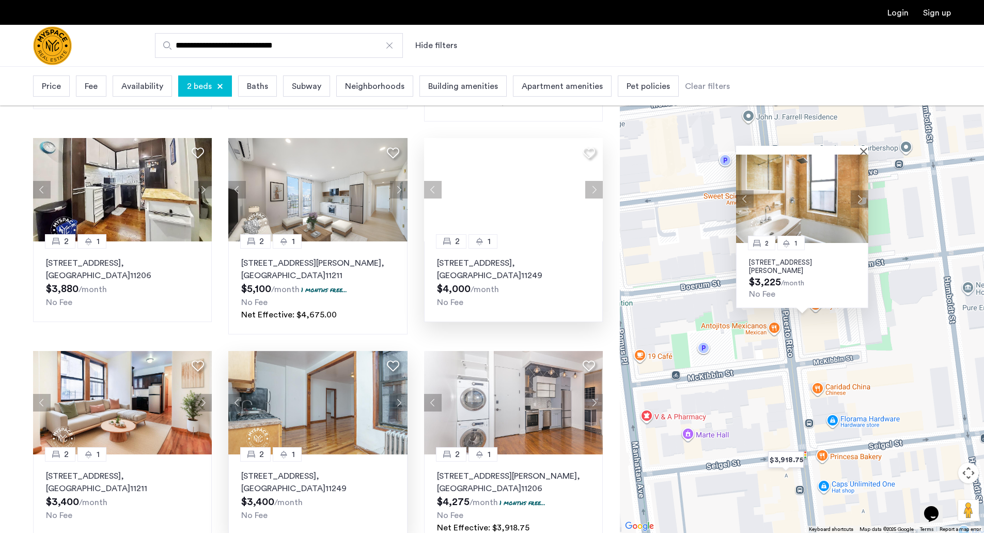
scroll to position [517, 0]
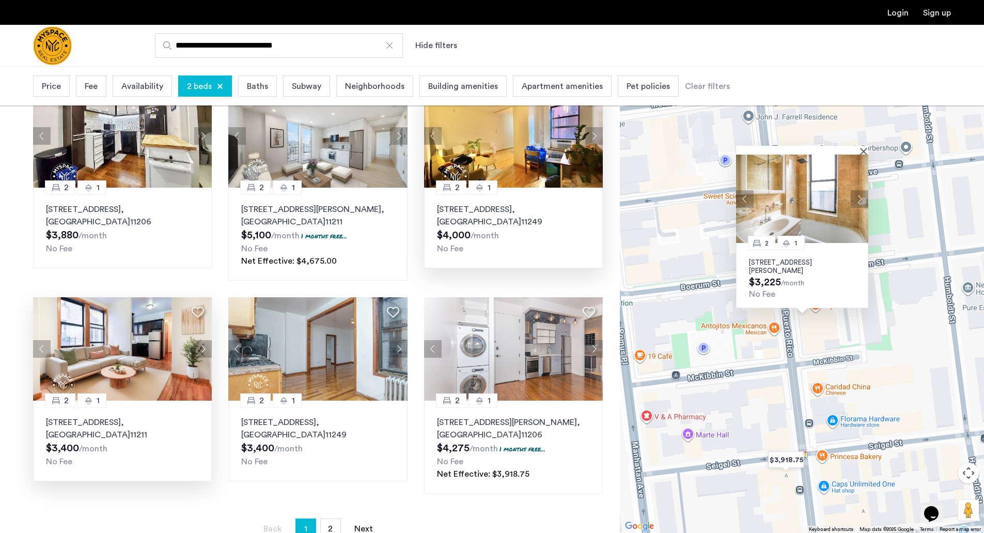
click at [199, 347] on button "Next apartment" at bounding box center [203, 349] width 18 height 18
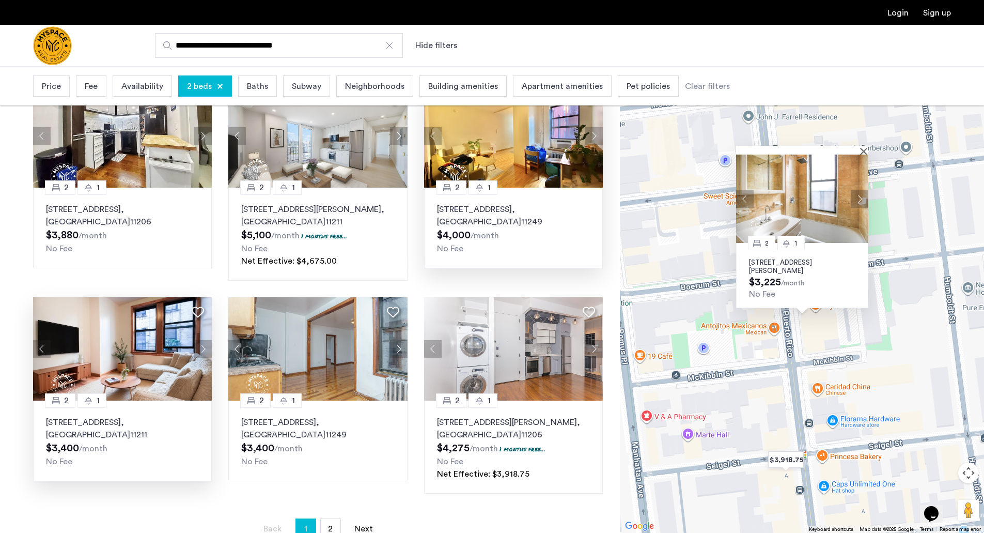
click at [205, 352] on button "Next apartment" at bounding box center [203, 349] width 18 height 18
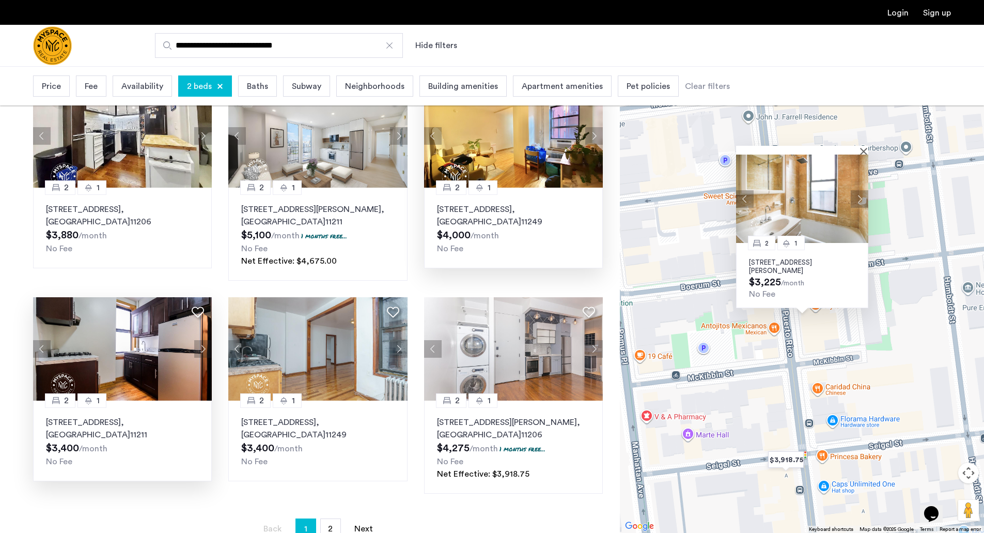
click at [39, 347] on button "Previous apartment" at bounding box center [42, 349] width 18 height 18
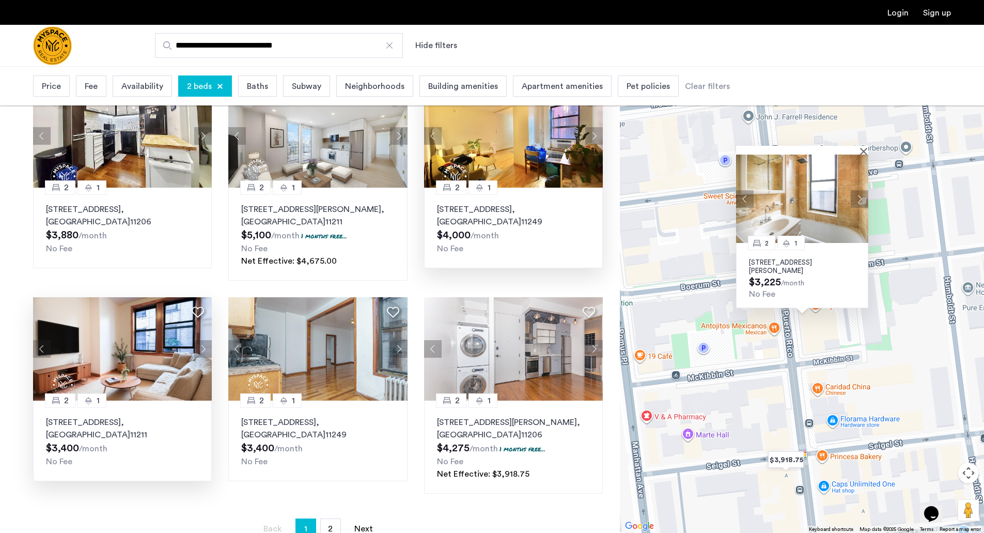
click at [41, 347] on button "Previous apartment" at bounding box center [42, 349] width 18 height 18
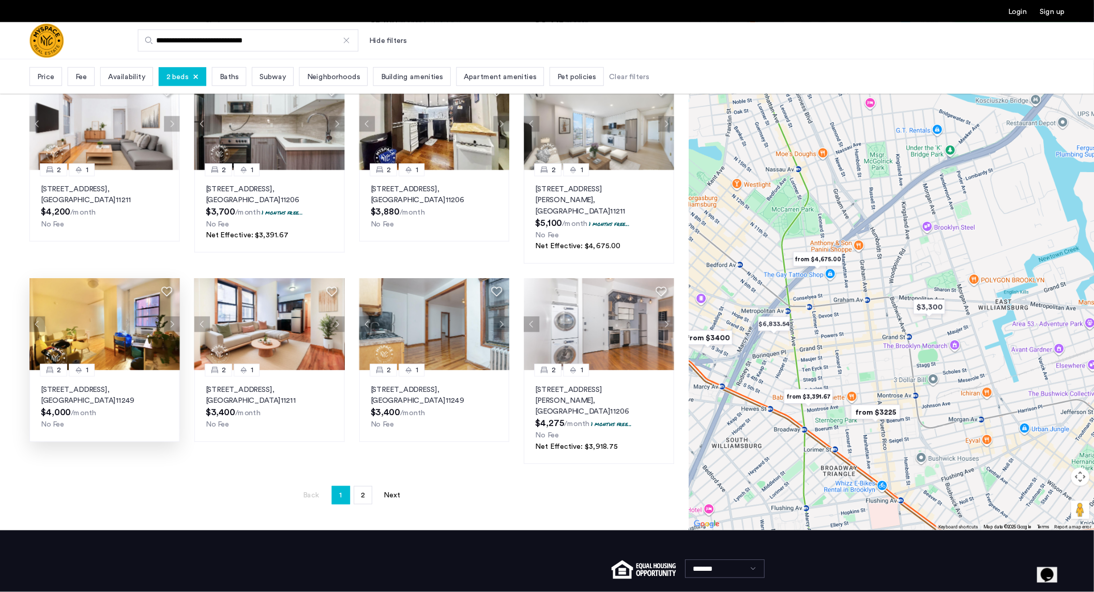
scroll to position [313, 0]
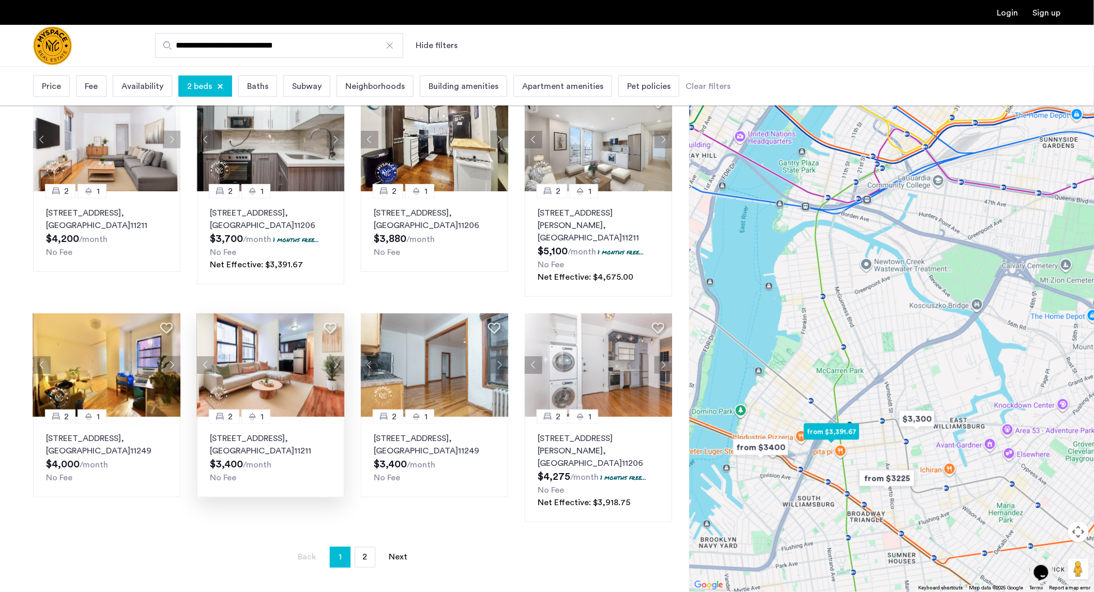
click at [311, 435] on div "213 Union Ave, Unit 0D, Brooklyn , NY 11211 $3,400 /month No Fee" at bounding box center [270, 458] width 121 height 52
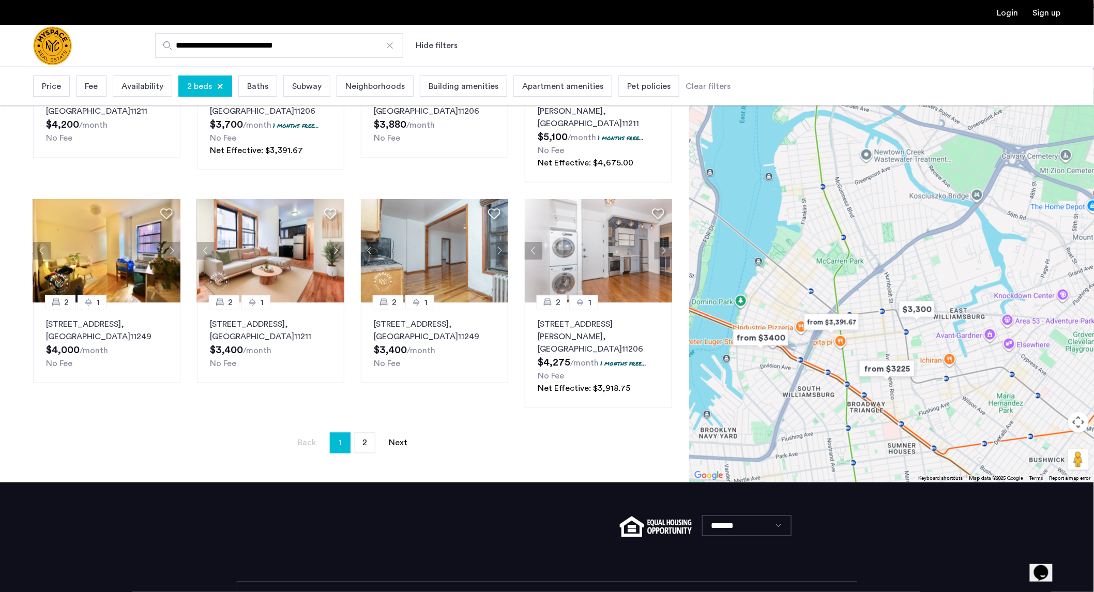
scroll to position [430, 0]
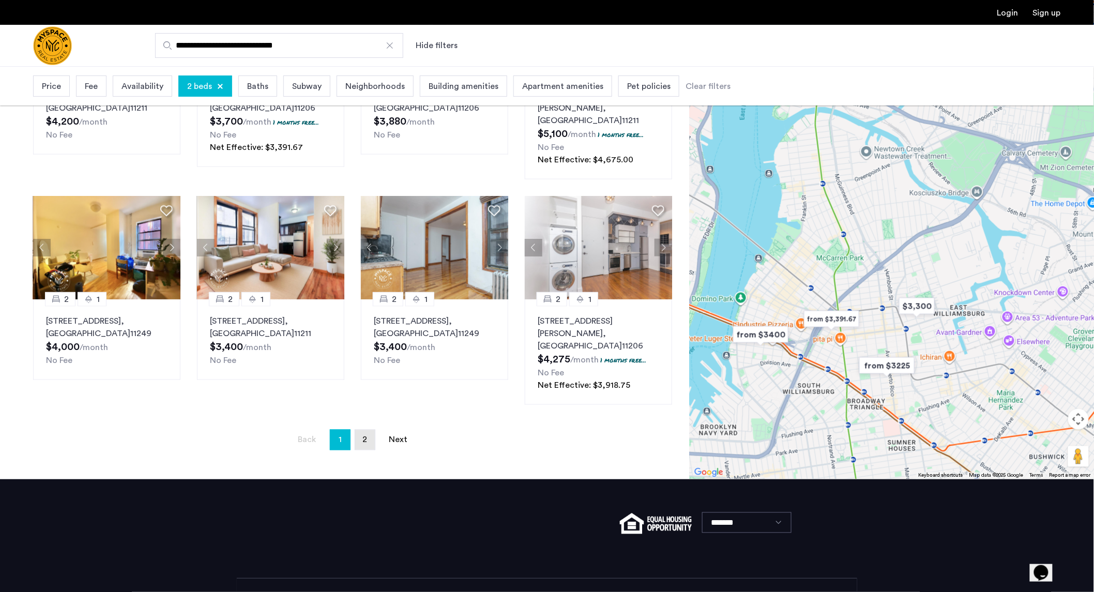
click at [365, 393] on div "Explore 13 homes and apartments Sort by Recommended 2 1 130 Hope Street, Unit 4…" at bounding box center [344, 77] width 689 height 804
click at [367, 436] on span "2" at bounding box center [365, 440] width 5 height 8
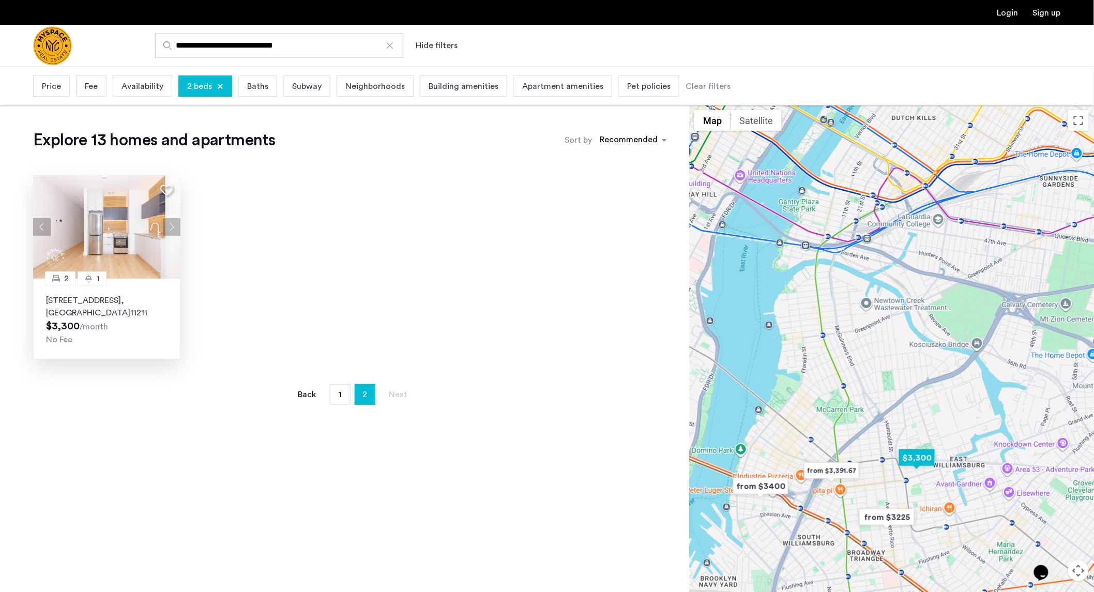
click at [125, 258] on img at bounding box center [107, 226] width 148 height 103
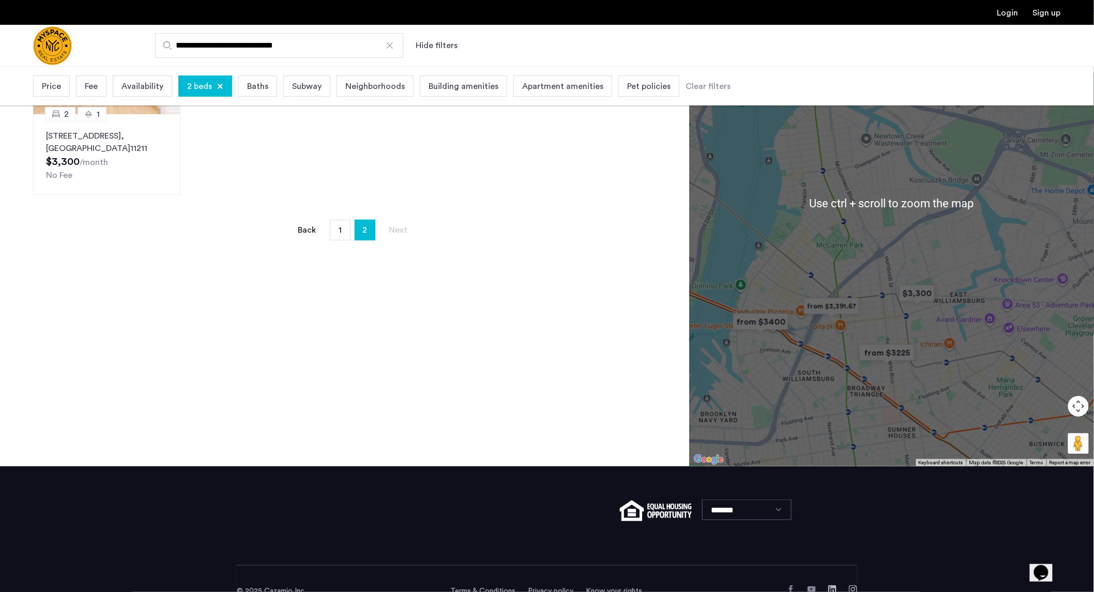
scroll to position [172, 0]
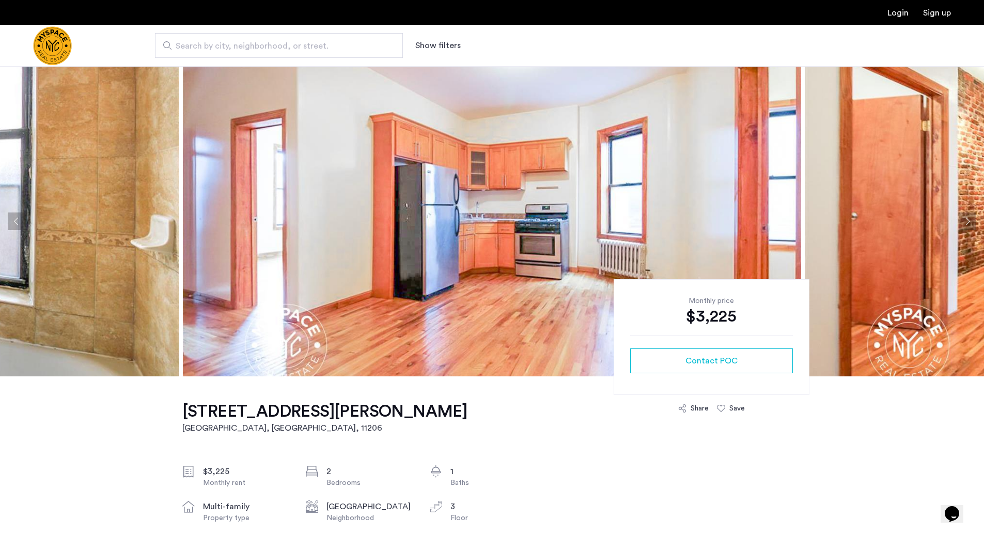
click at [964, 221] on button "Next apartment" at bounding box center [968, 221] width 18 height 18
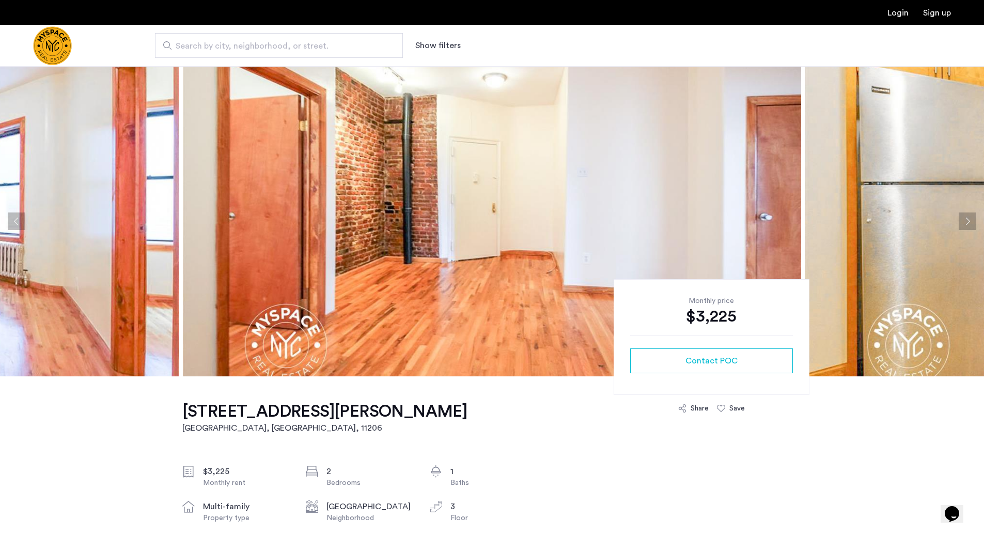
click at [964, 221] on button "Next apartment" at bounding box center [968, 221] width 18 height 18
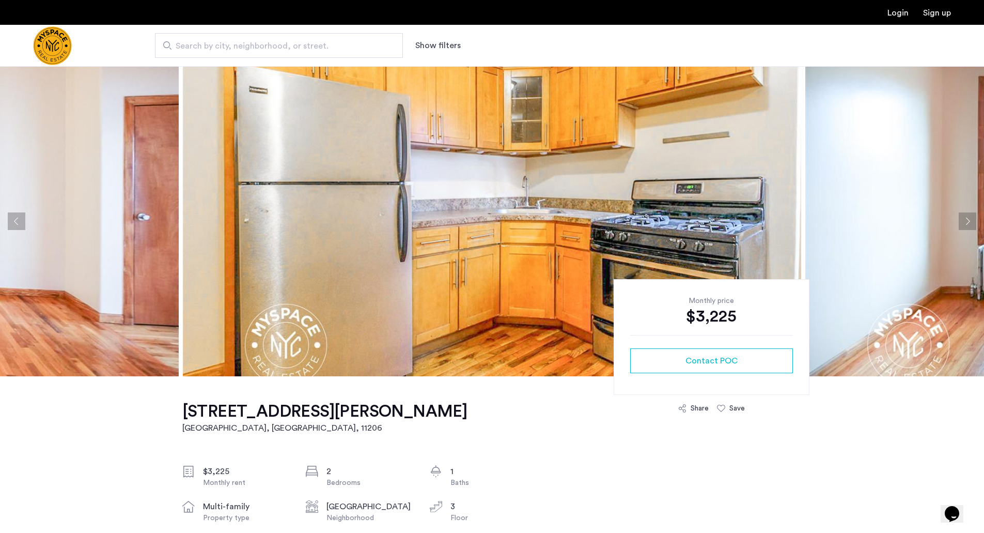
click at [968, 223] on button "Next apartment" at bounding box center [968, 221] width 18 height 18
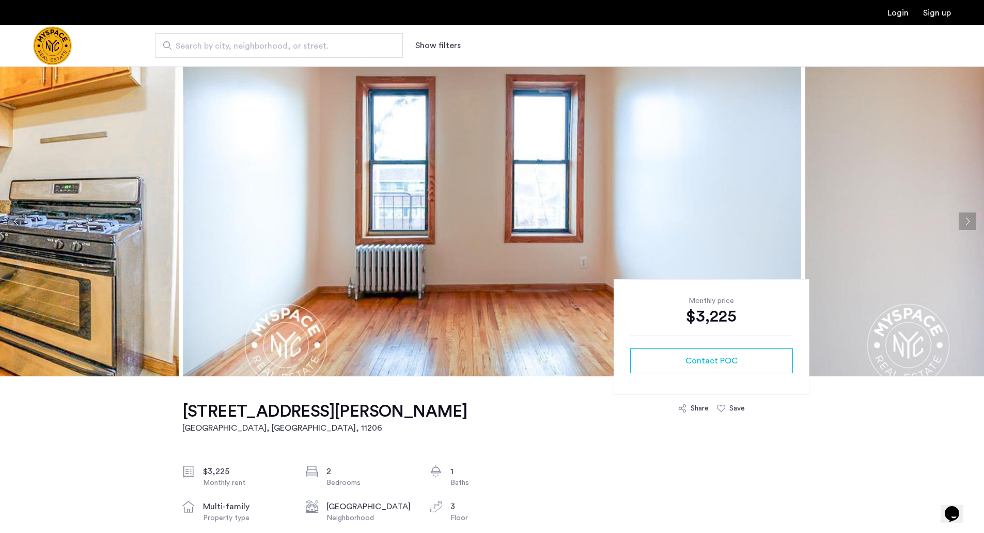
click at [968, 223] on button "Next apartment" at bounding box center [968, 221] width 18 height 18
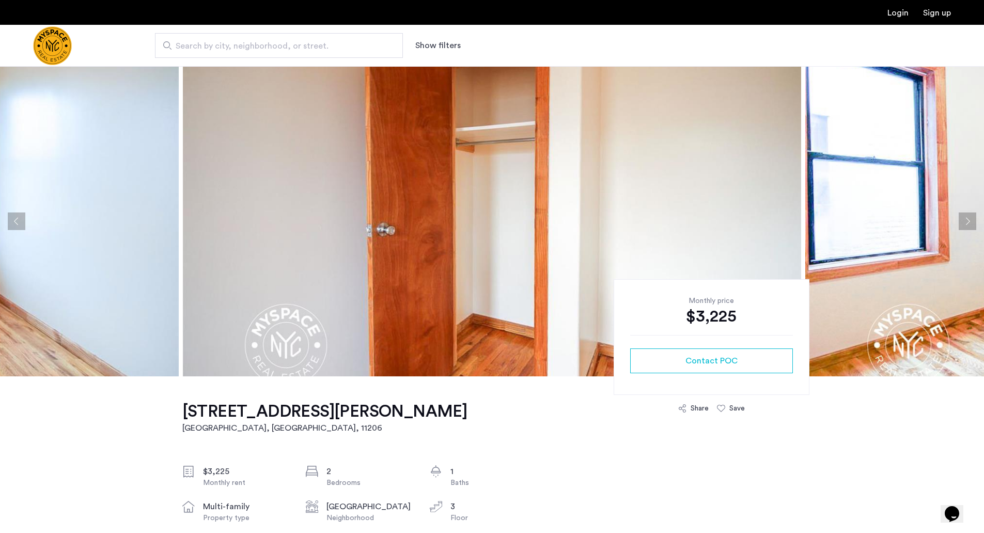
click at [968, 223] on button "Next apartment" at bounding box center [968, 221] width 18 height 18
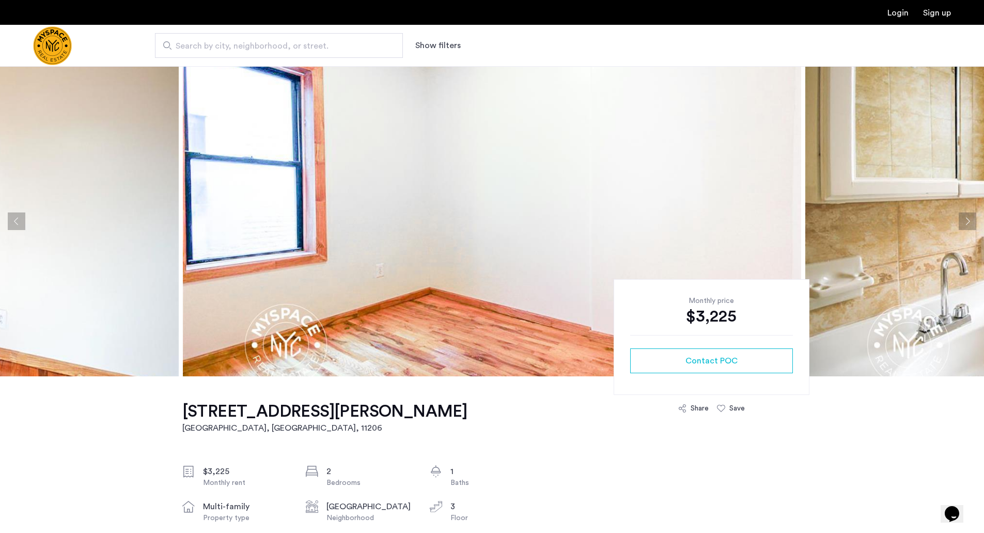
click at [968, 223] on button "Next apartment" at bounding box center [968, 221] width 18 height 18
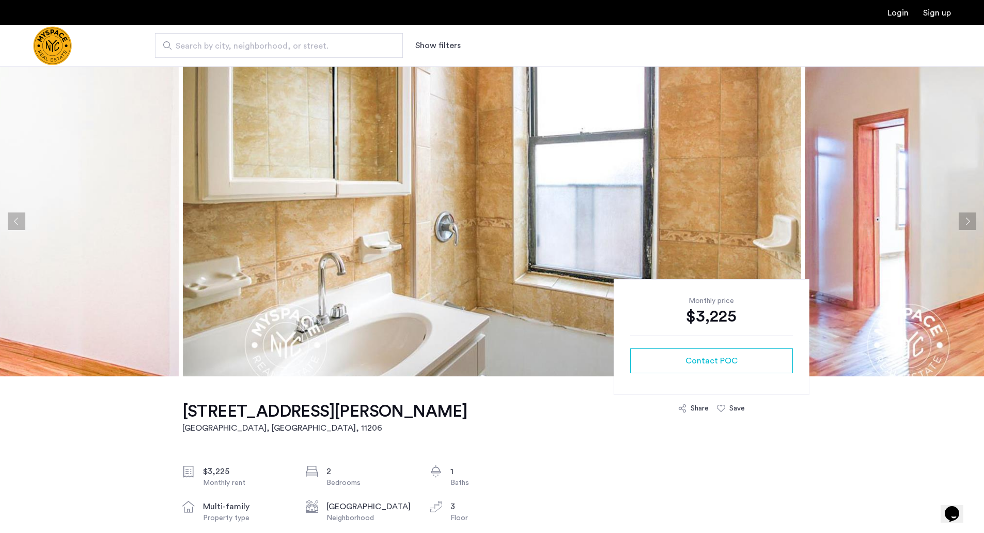
click at [968, 223] on button "Next apartment" at bounding box center [968, 221] width 18 height 18
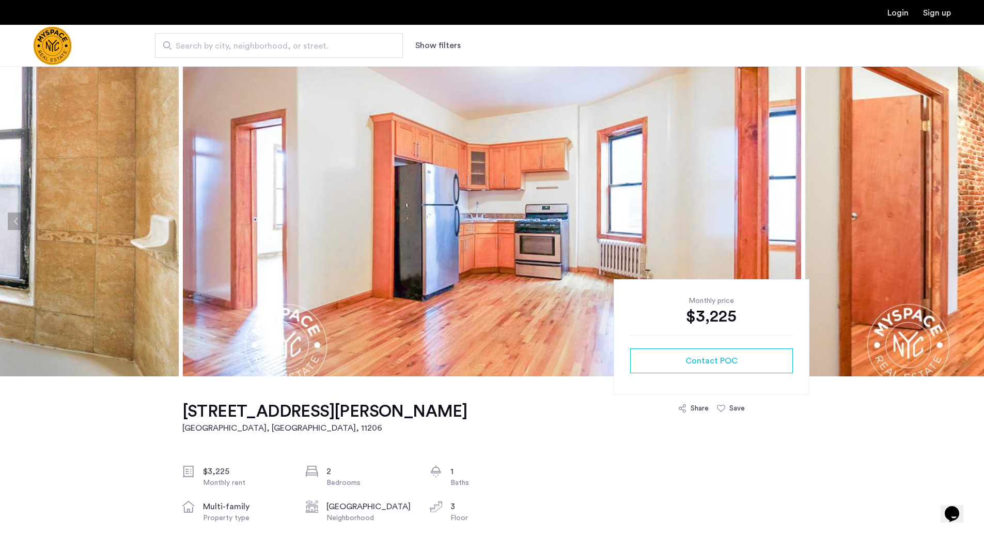
click at [968, 223] on button "Next apartment" at bounding box center [968, 221] width 18 height 18
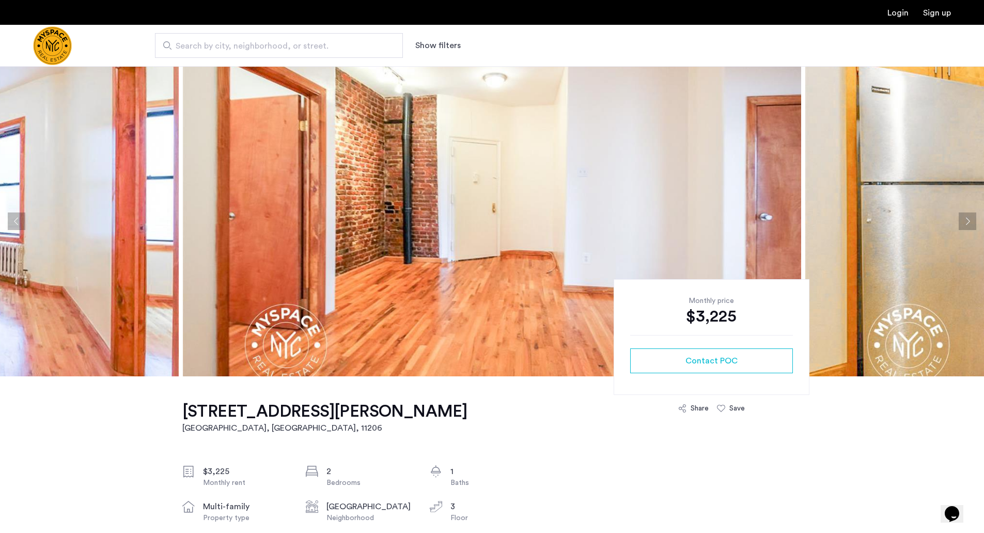
click at [968, 223] on button "Next apartment" at bounding box center [968, 221] width 18 height 18
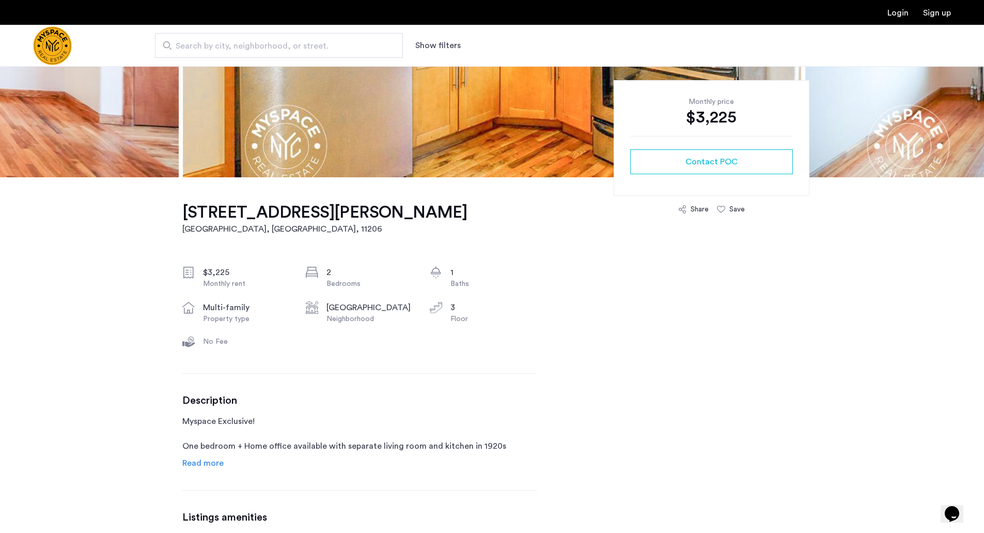
scroll to position [207, 0]
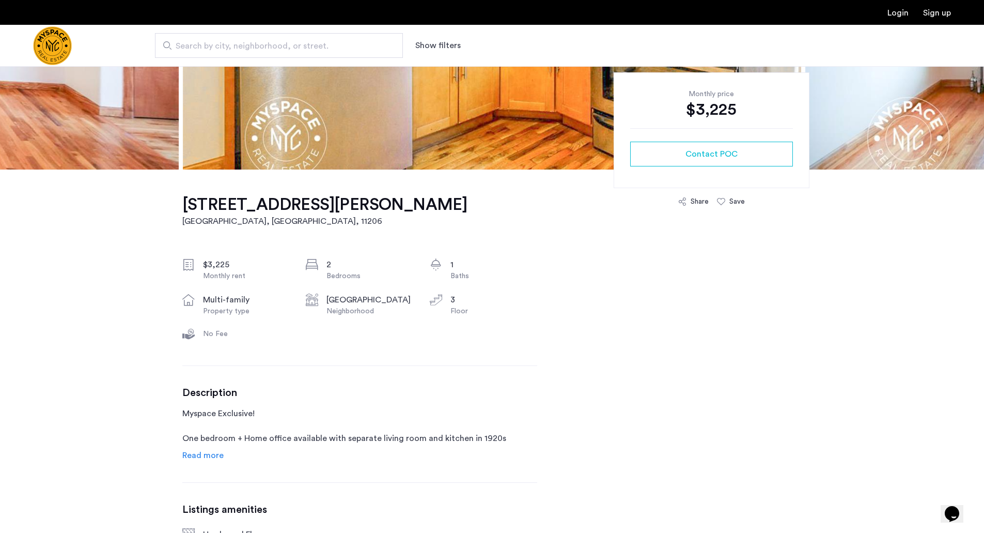
click at [199, 454] on span "Read more" at bounding box center [202, 455] width 41 height 8
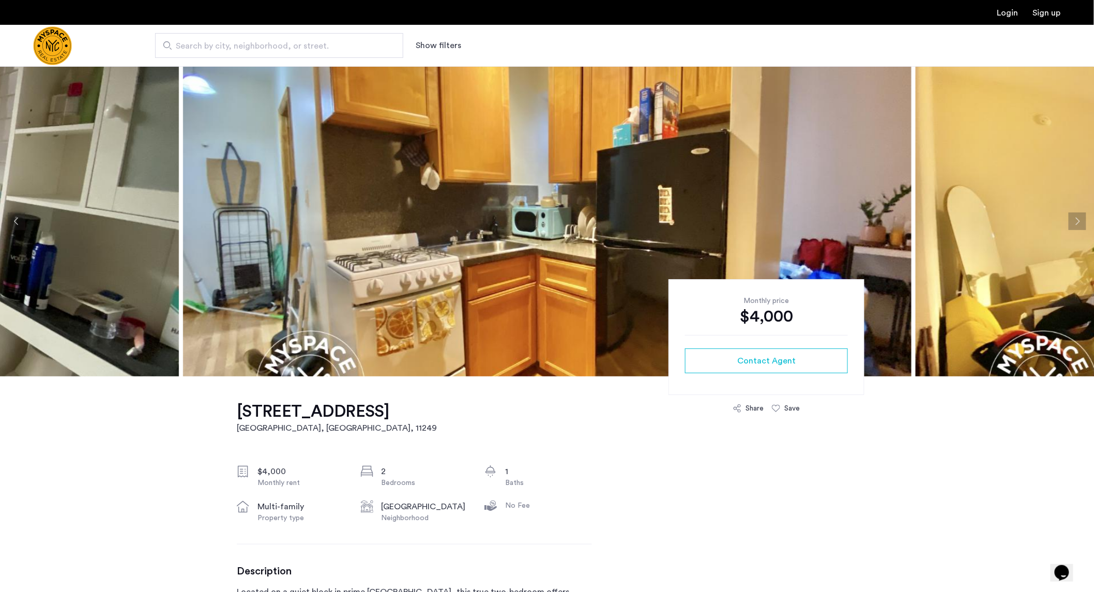
click at [1077, 218] on button "Next apartment" at bounding box center [1077, 221] width 18 height 18
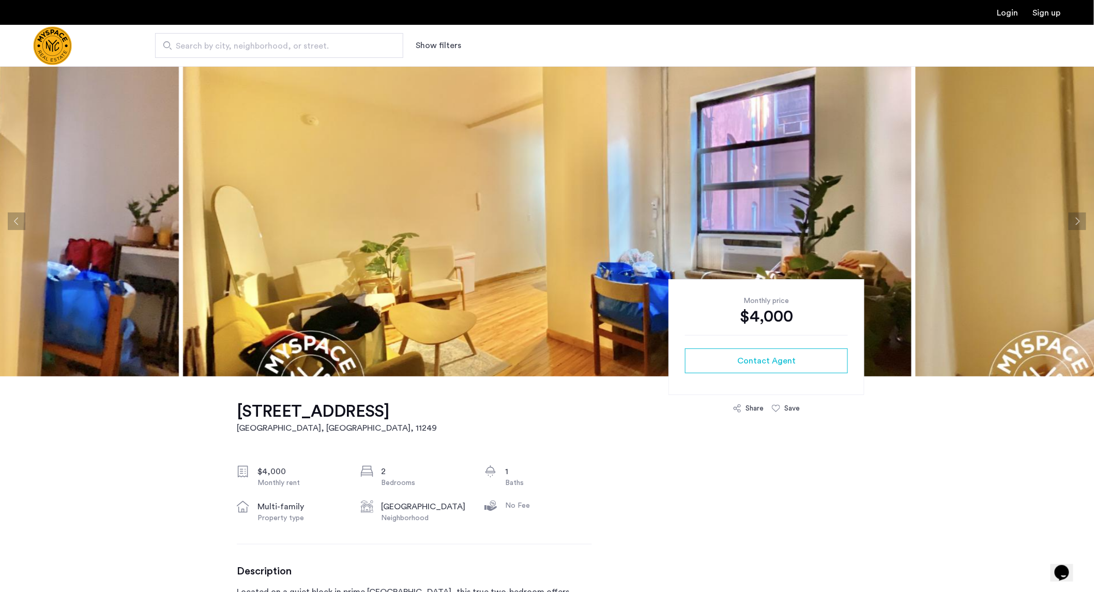
click at [1077, 218] on button "Next apartment" at bounding box center [1077, 221] width 18 height 18
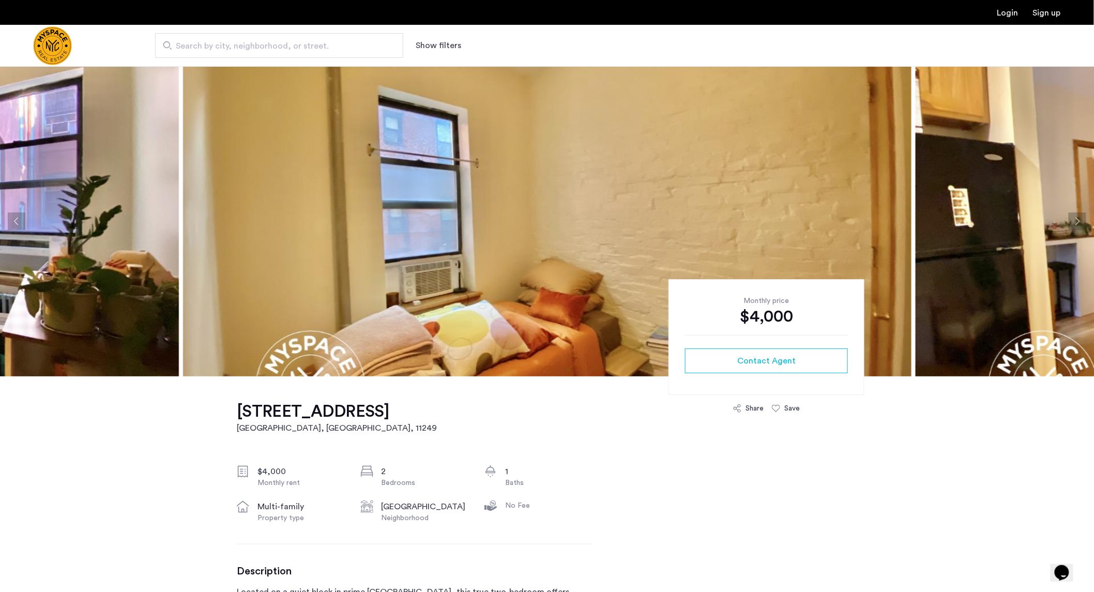
click at [1077, 218] on button "Next apartment" at bounding box center [1077, 221] width 18 height 18
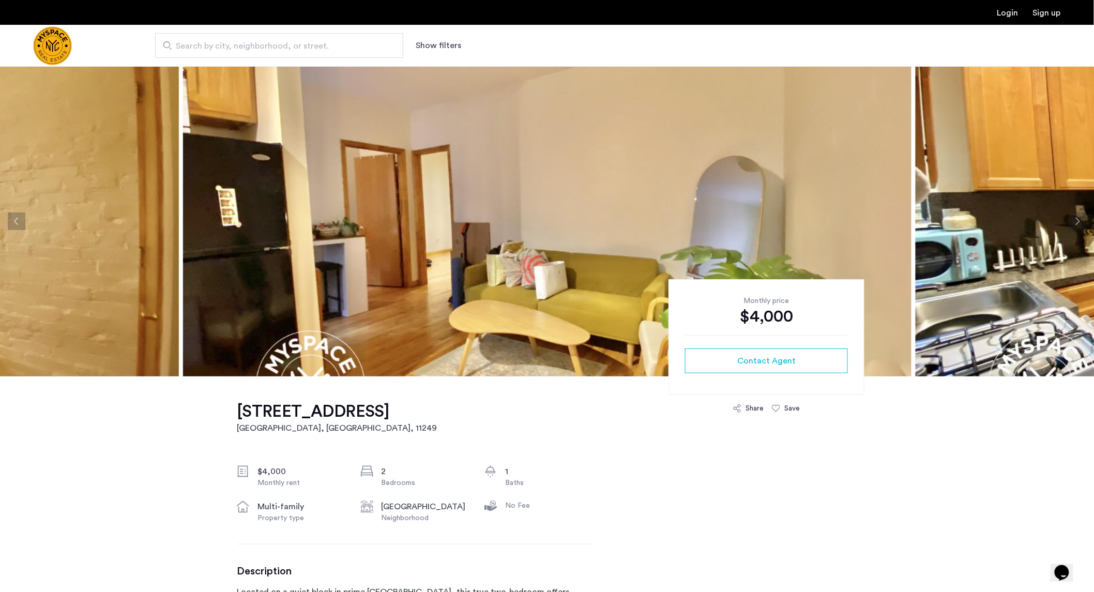
click at [1077, 218] on button "Next apartment" at bounding box center [1077, 221] width 18 height 18
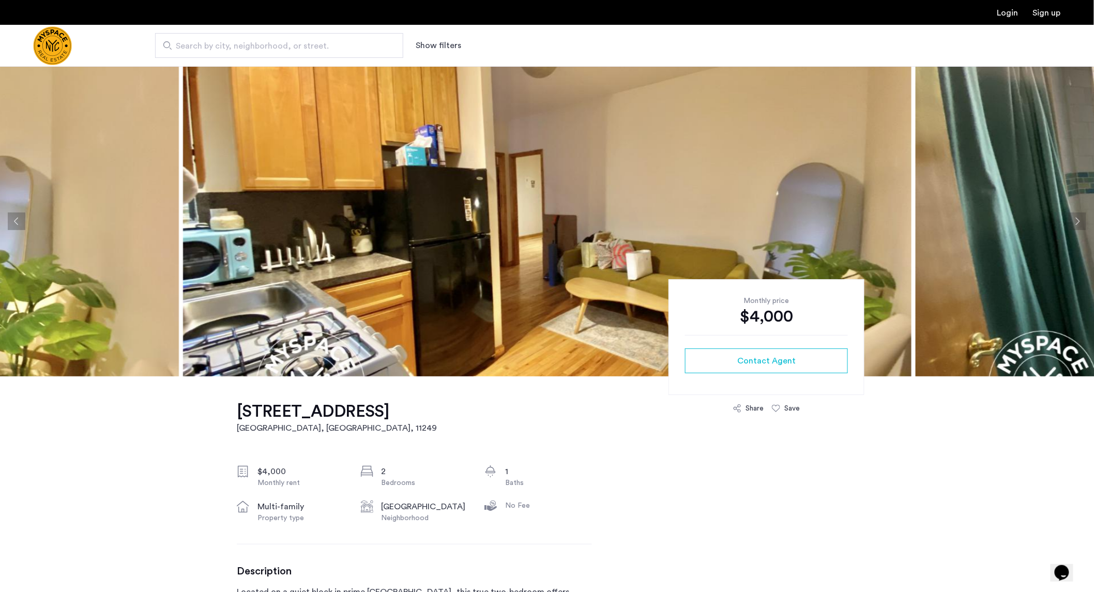
click at [1077, 218] on button "Next apartment" at bounding box center [1077, 221] width 18 height 18
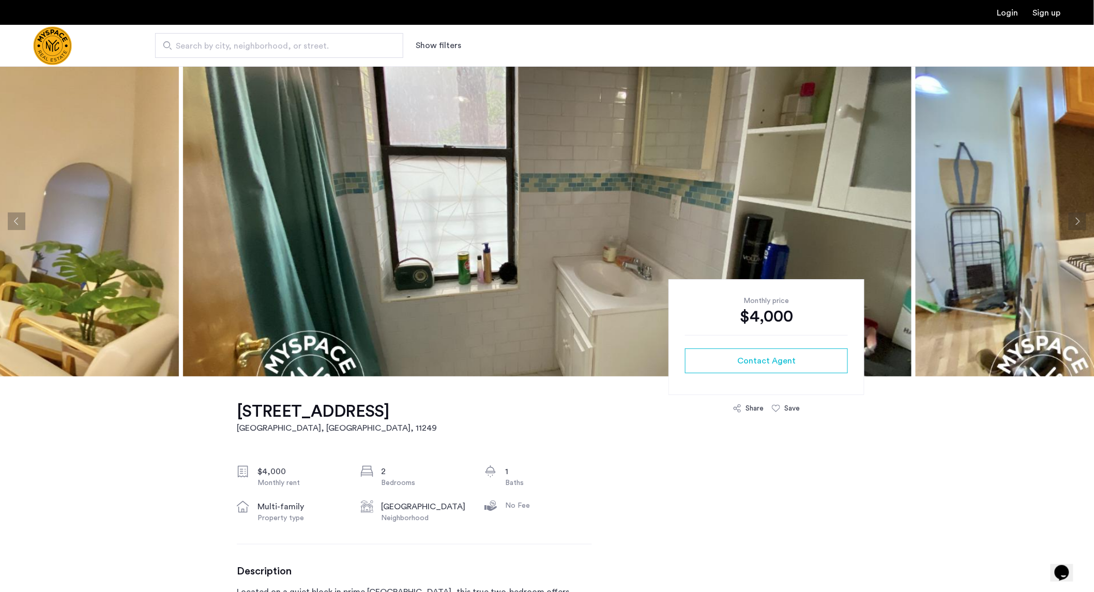
click at [1077, 218] on button "Next apartment" at bounding box center [1077, 221] width 18 height 18
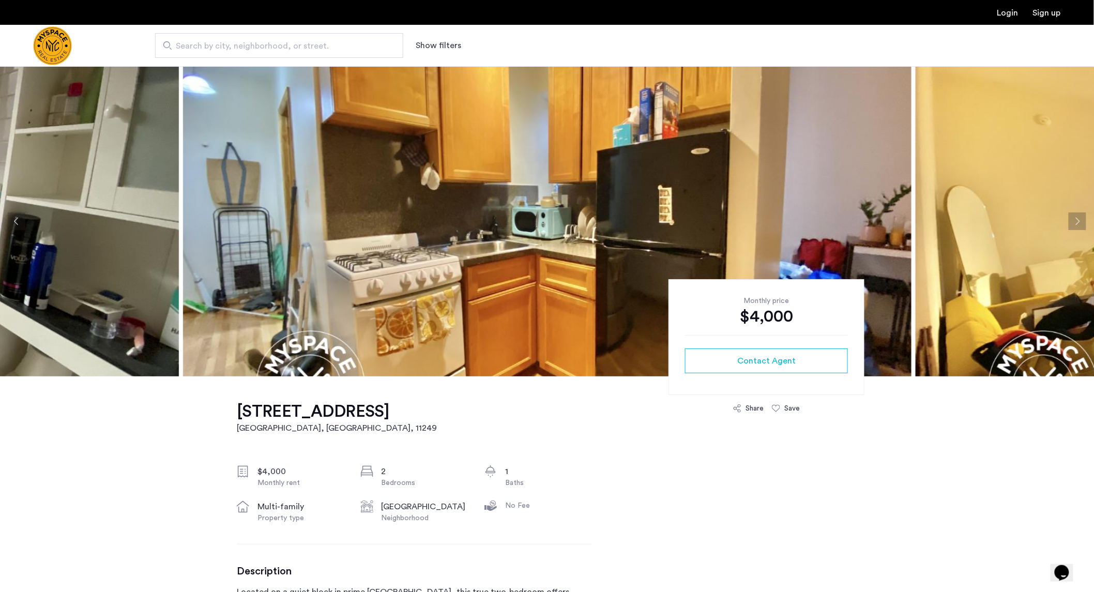
click at [1077, 218] on button "Next apartment" at bounding box center [1077, 221] width 18 height 18
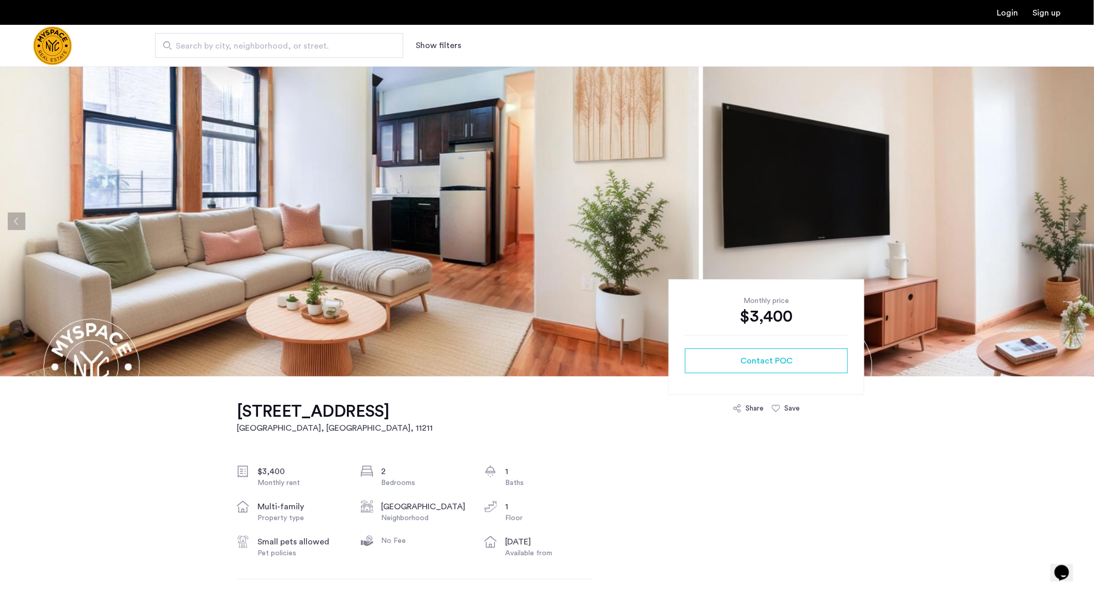
drag, startPoint x: 932, startPoint y: 250, endPoint x: 597, endPoint y: 234, distance: 335.3
click at [703, 234] on img at bounding box center [1067, 221] width 728 height 310
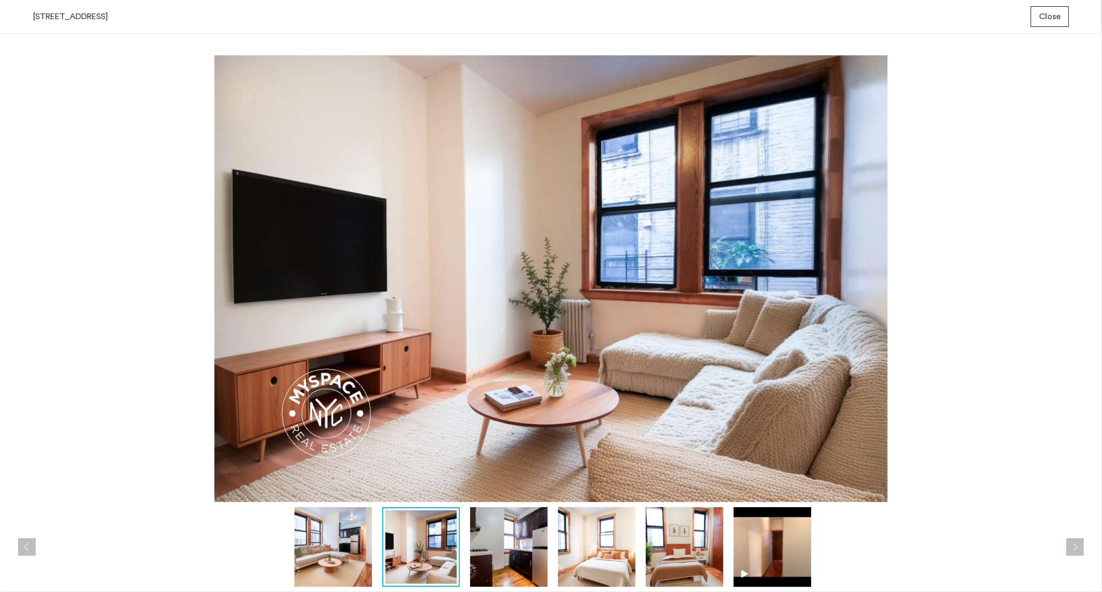
click at [1042, 19] on span "Close" at bounding box center [1050, 16] width 22 height 12
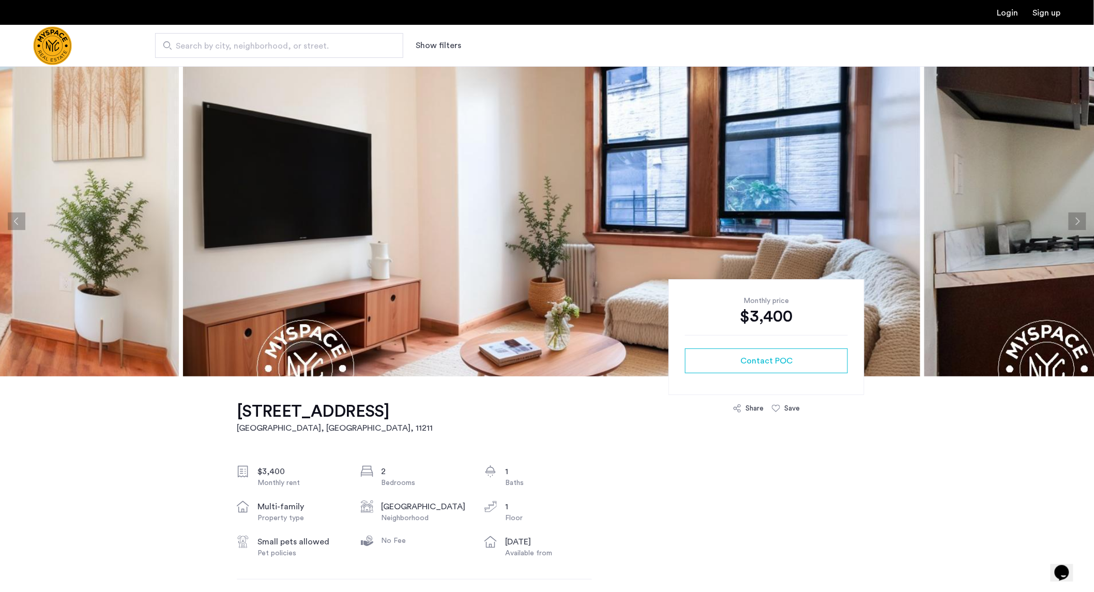
click at [1074, 218] on button "Next apartment" at bounding box center [1077, 221] width 18 height 18
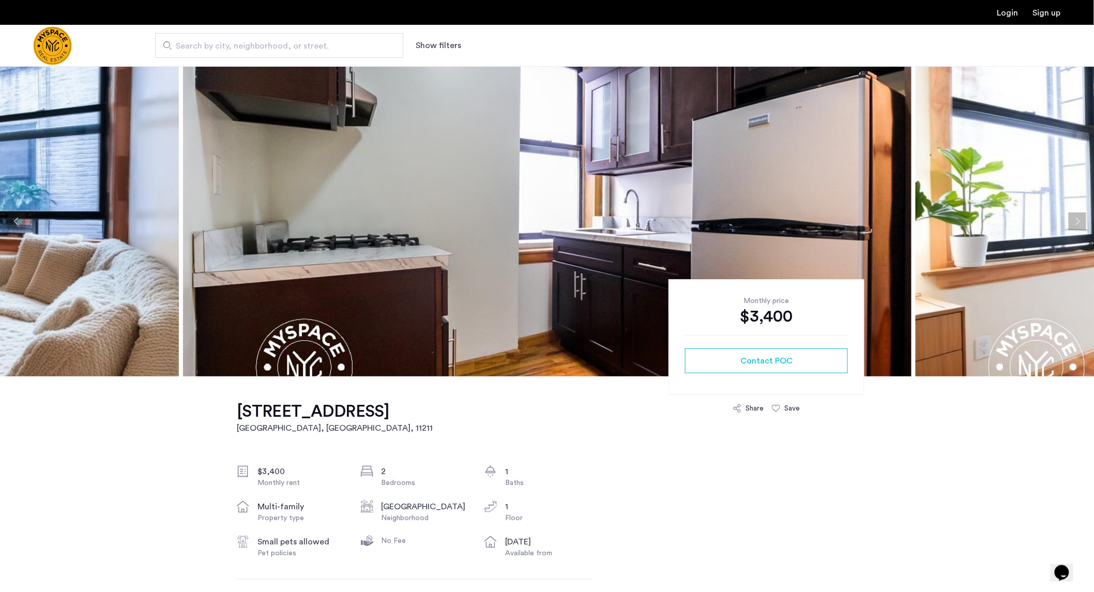
click at [1074, 218] on button "Next apartment" at bounding box center [1077, 221] width 18 height 18
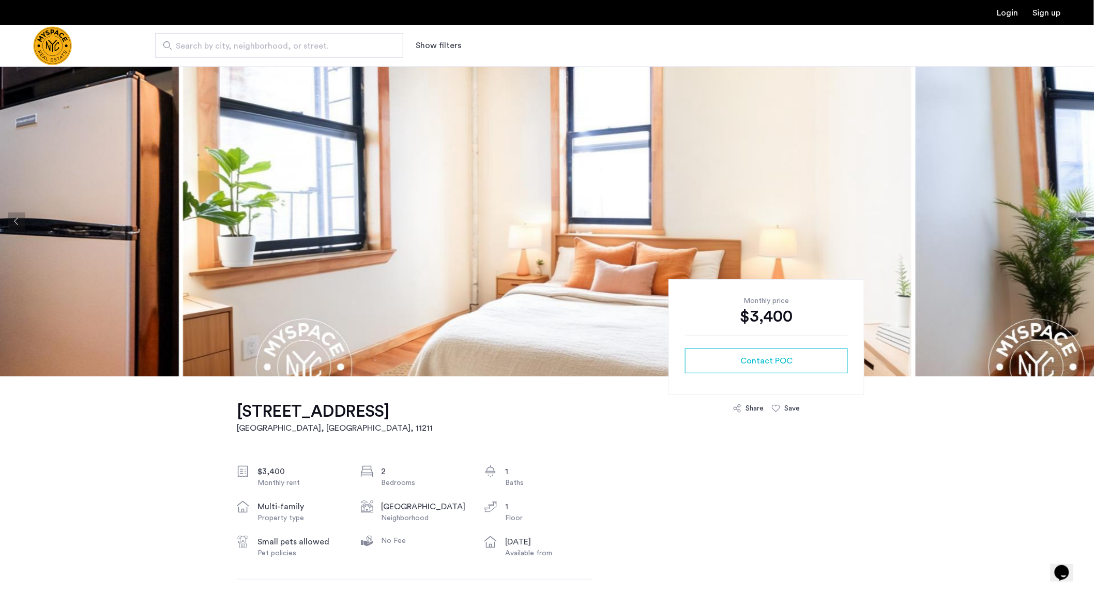
click at [1074, 218] on button "Next apartment" at bounding box center [1077, 221] width 18 height 18
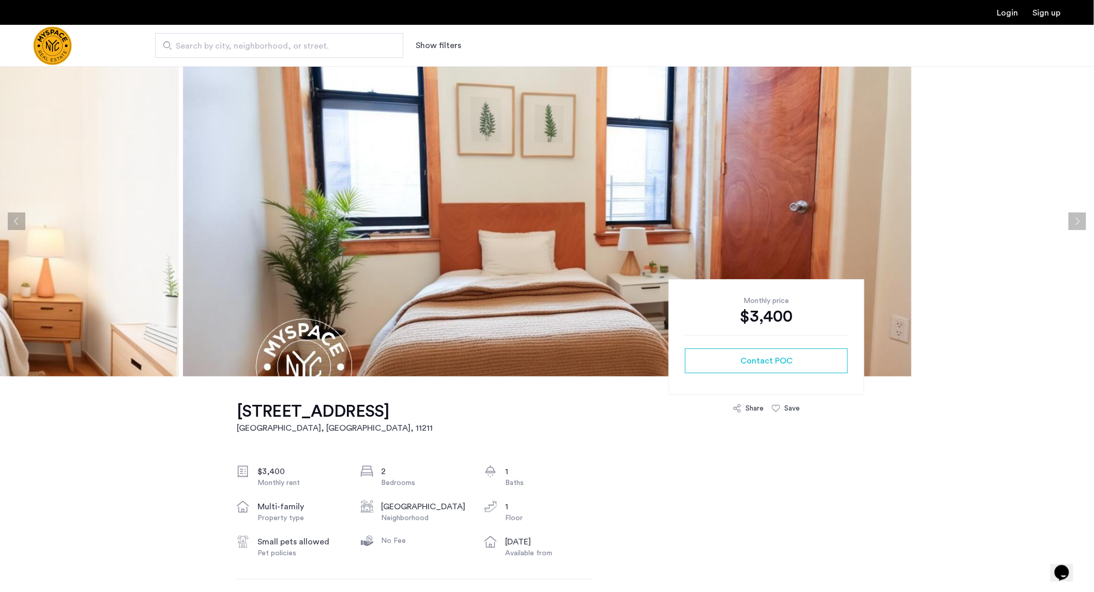
click at [1074, 218] on button "Next apartment" at bounding box center [1077, 221] width 18 height 18
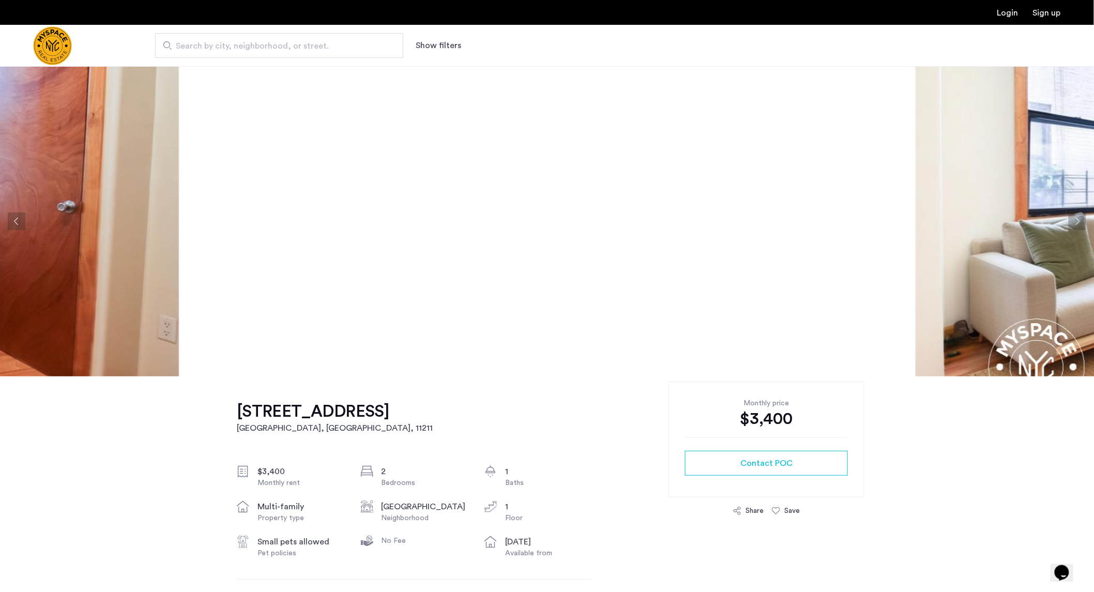
click at [1074, 218] on button "Next apartment" at bounding box center [1077, 221] width 18 height 18
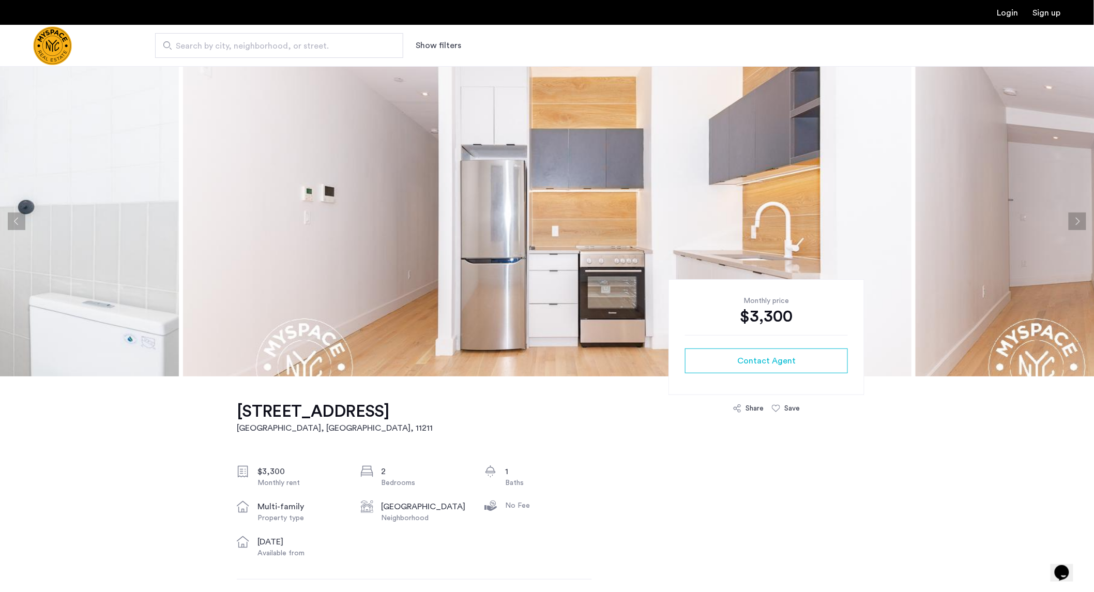
click at [1084, 216] on button "Next apartment" at bounding box center [1077, 221] width 18 height 18
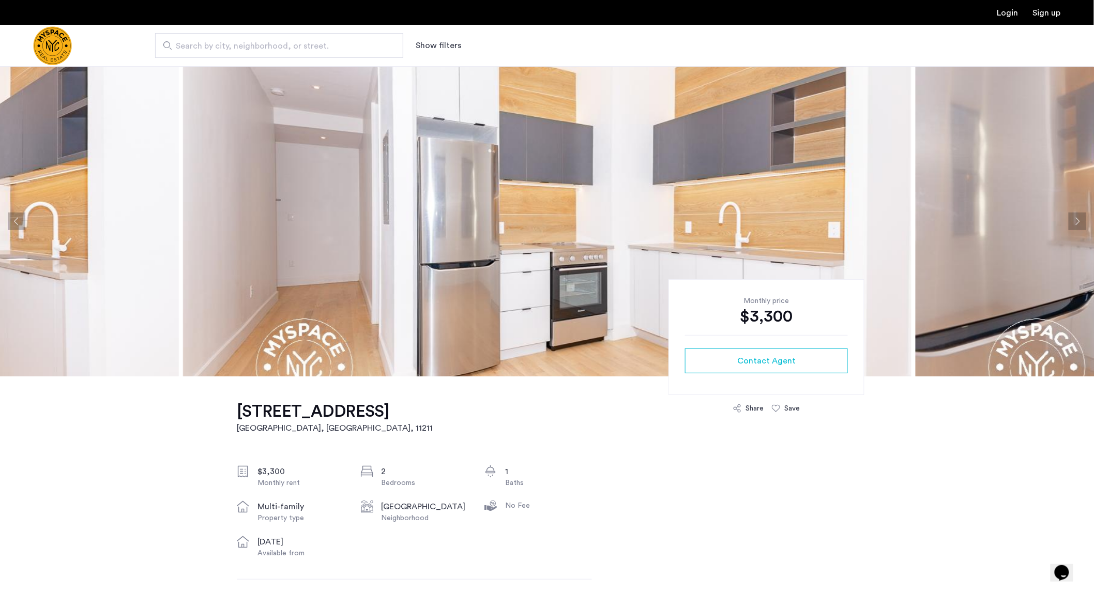
click at [1082, 216] on button "Next apartment" at bounding box center [1077, 221] width 18 height 18
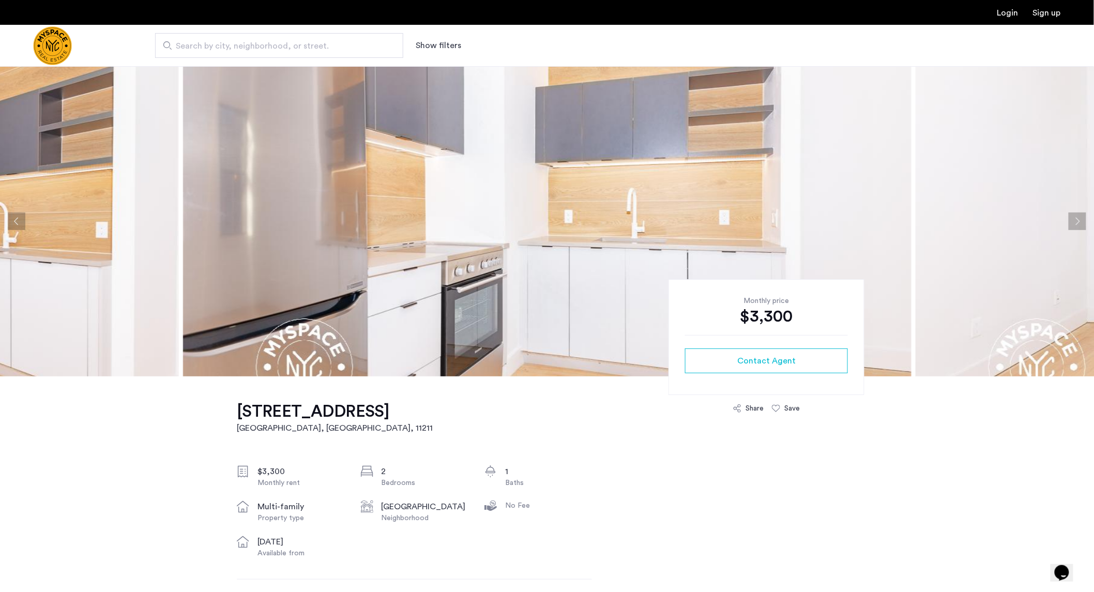
click at [1082, 216] on button "Next apartment" at bounding box center [1077, 221] width 18 height 18
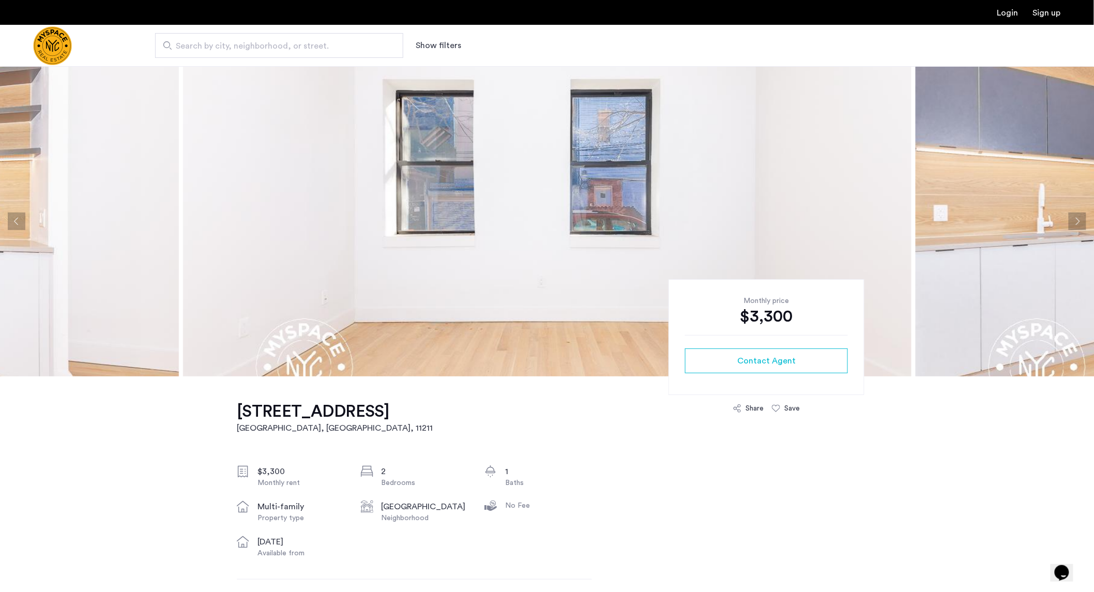
click at [1082, 216] on button "Next apartment" at bounding box center [1077, 221] width 18 height 18
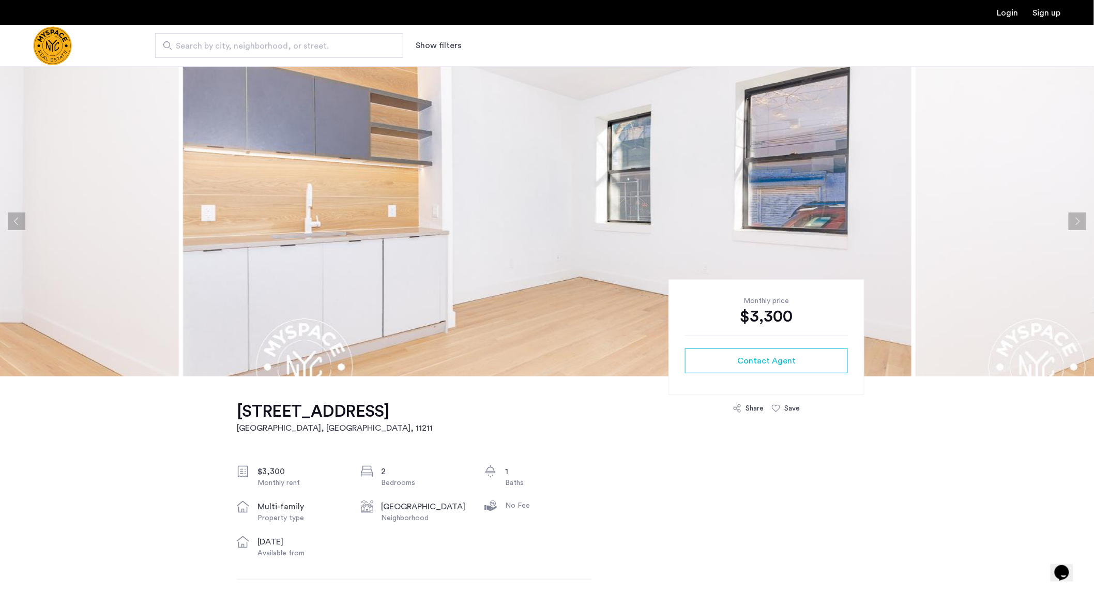
click at [1082, 216] on button "Next apartment" at bounding box center [1077, 221] width 18 height 18
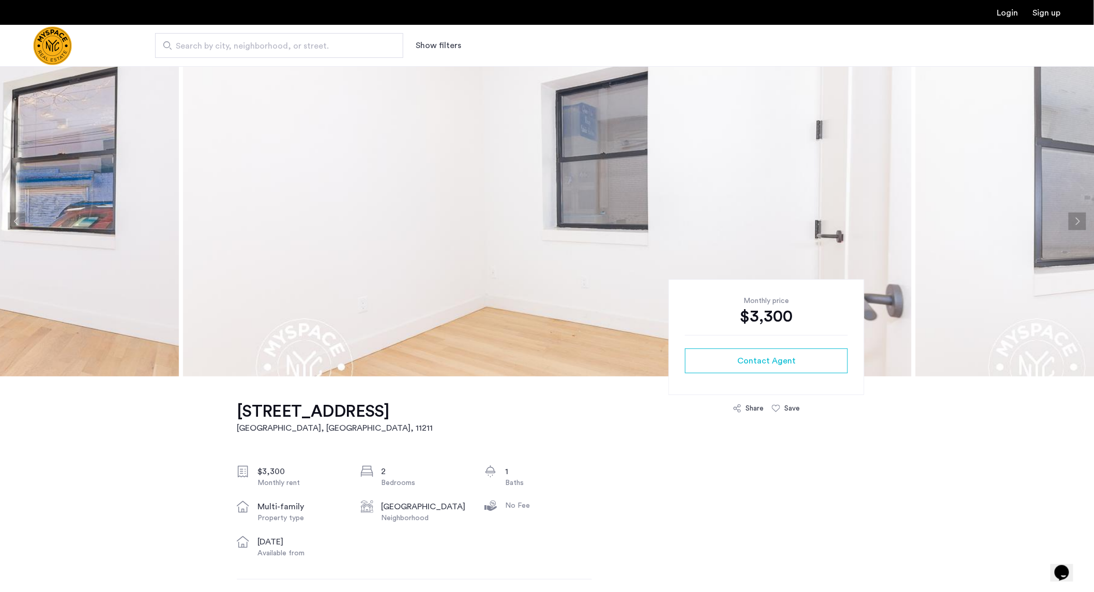
click at [1082, 216] on button "Next apartment" at bounding box center [1077, 221] width 18 height 18
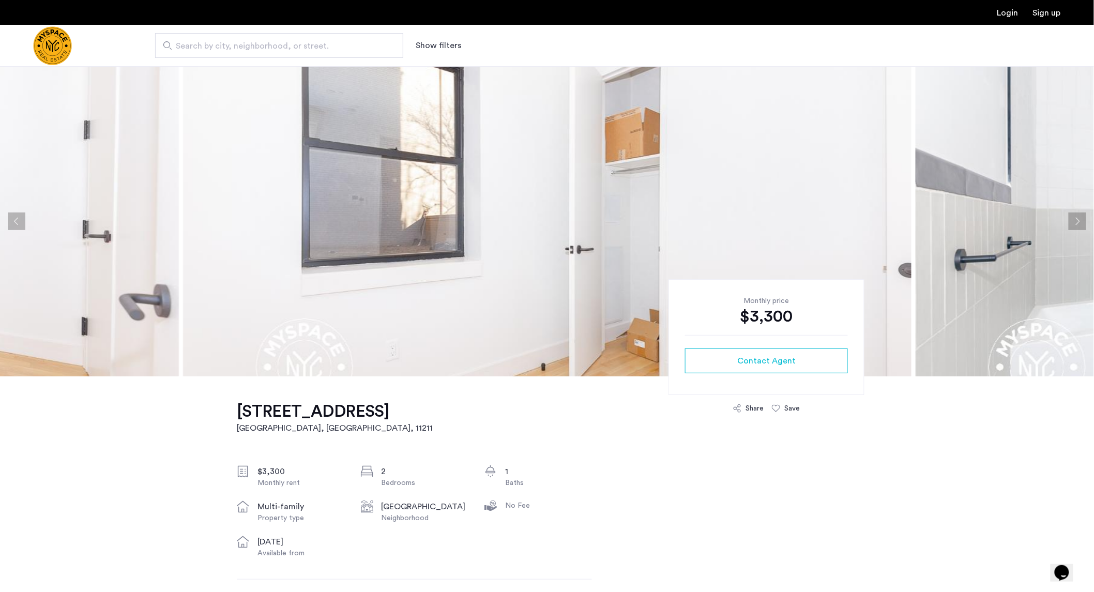
click at [1082, 216] on button "Next apartment" at bounding box center [1077, 221] width 18 height 18
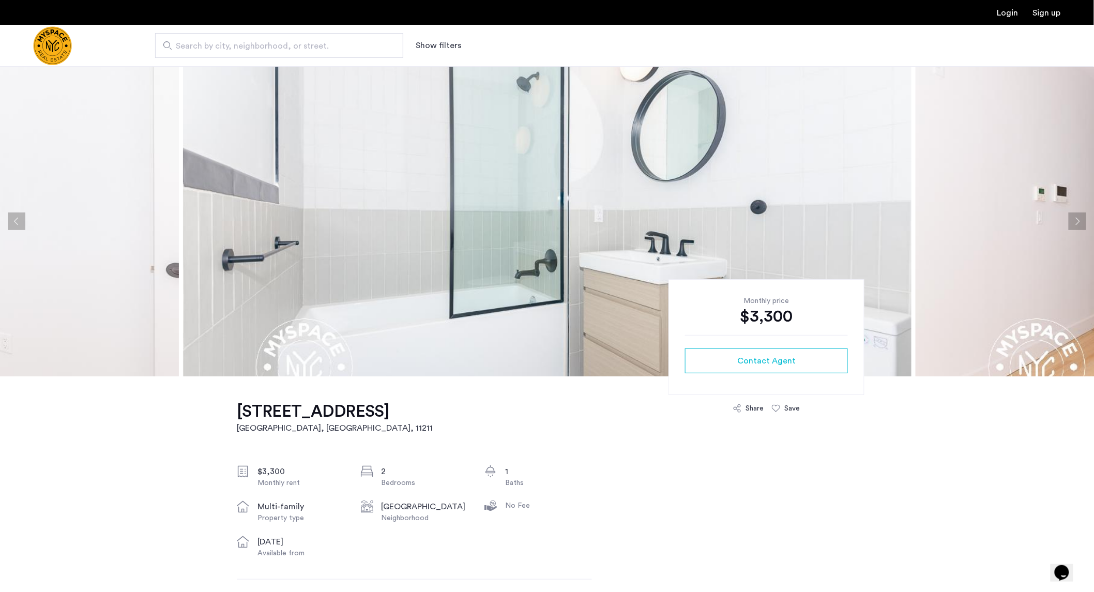
click at [1082, 216] on button "Next apartment" at bounding box center [1077, 221] width 18 height 18
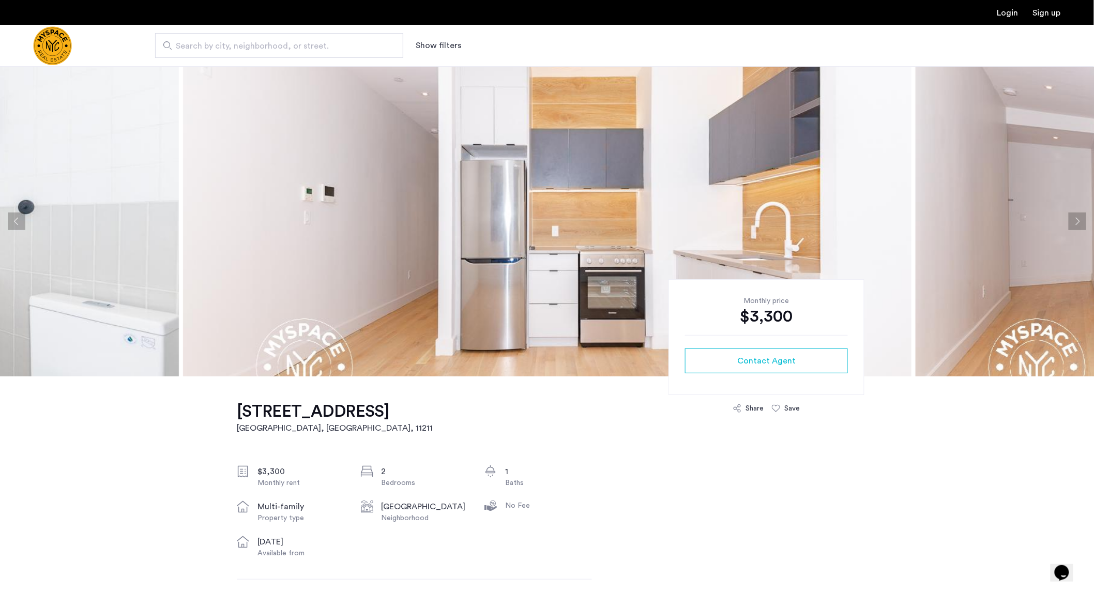
click at [1082, 216] on button "Next apartment" at bounding box center [1077, 221] width 18 height 18
